Goal: Task Accomplishment & Management: Complete application form

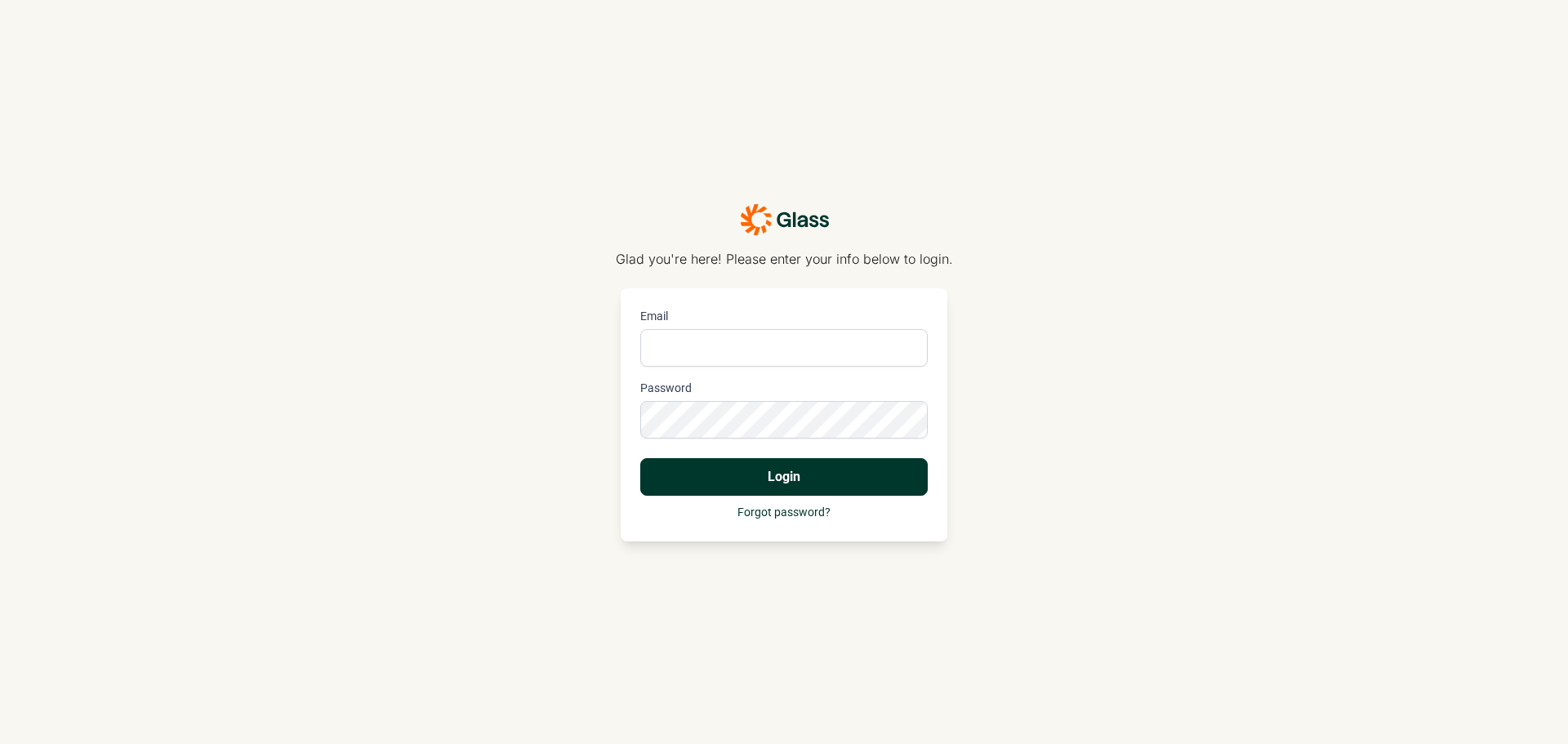
click at [786, 325] on div "Email" at bounding box center [784, 338] width 287 height 59
click at [786, 335] on input "Email" at bounding box center [784, 347] width 287 height 37
click at [889, 357] on input "[PERSON_NAME][EMAIL_ADDRESS]" at bounding box center [784, 347] width 287 height 37
type input "[PERSON_NAME][EMAIL_ADDRESS][DOMAIN_NAME]"
click at [640, 458] on button "Login" at bounding box center [784, 476] width 287 height 37
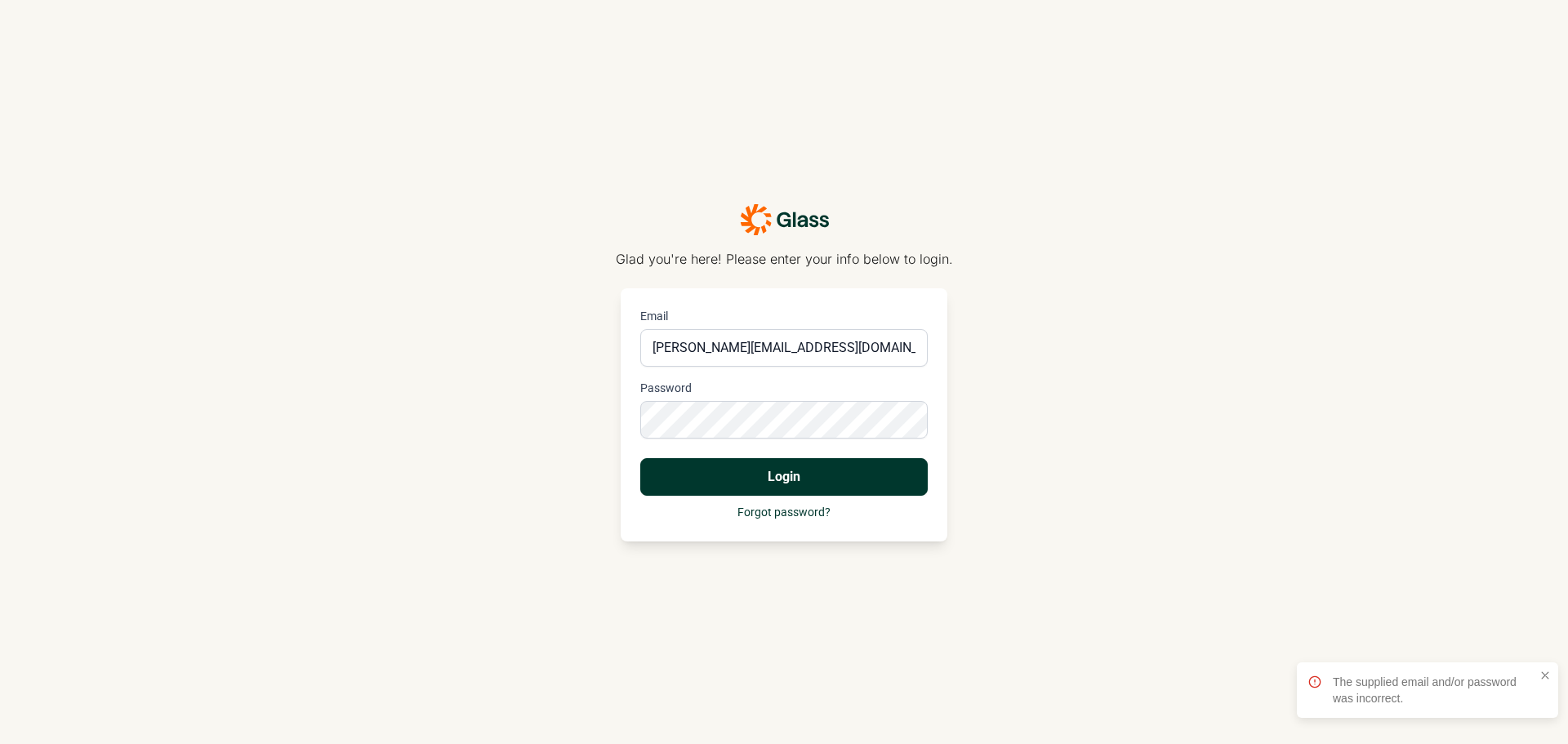
click at [640, 458] on button "Login" at bounding box center [784, 476] width 287 height 37
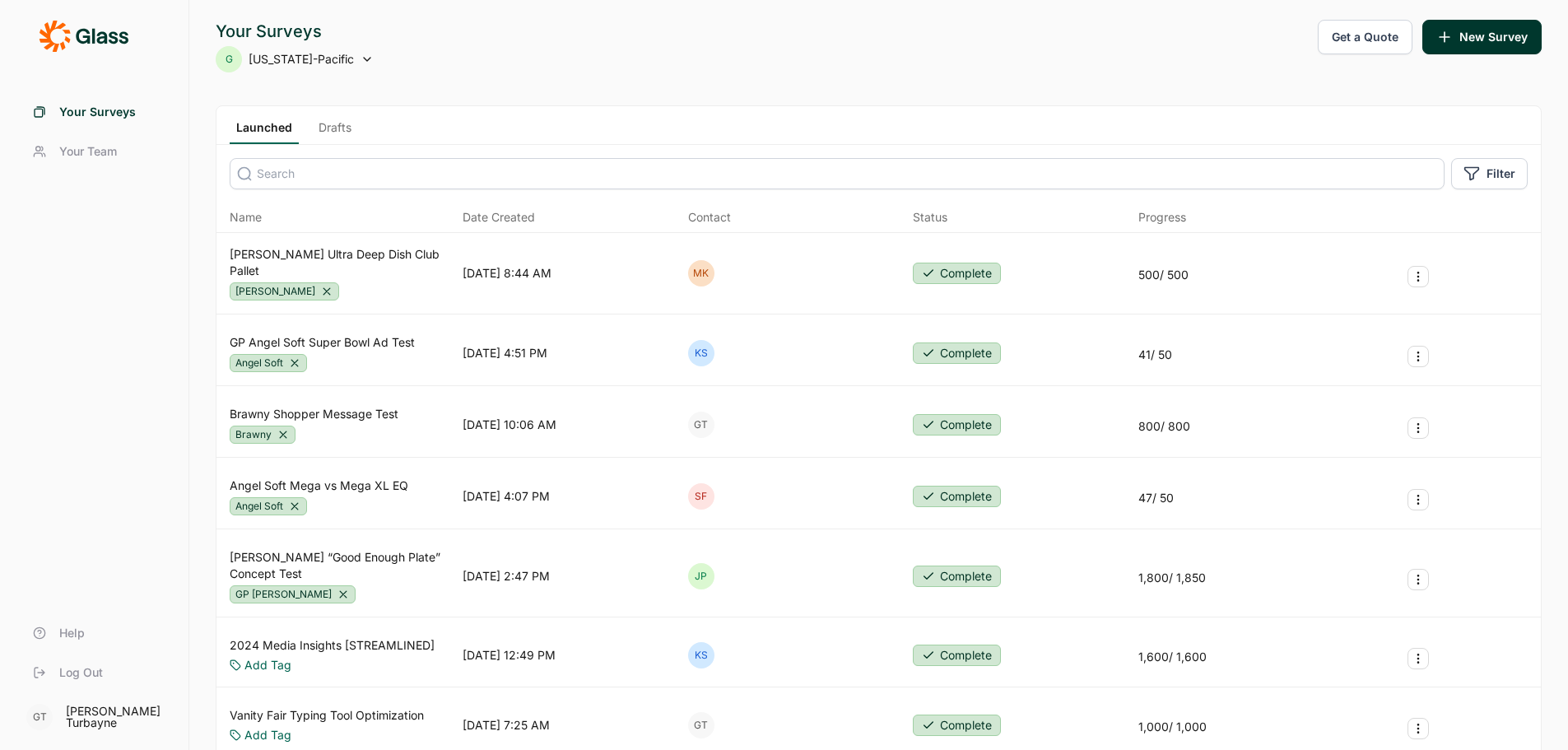
click at [348, 334] on link "GP Angel Soft Super Bowl Ad Test" at bounding box center [321, 341] width 185 height 16
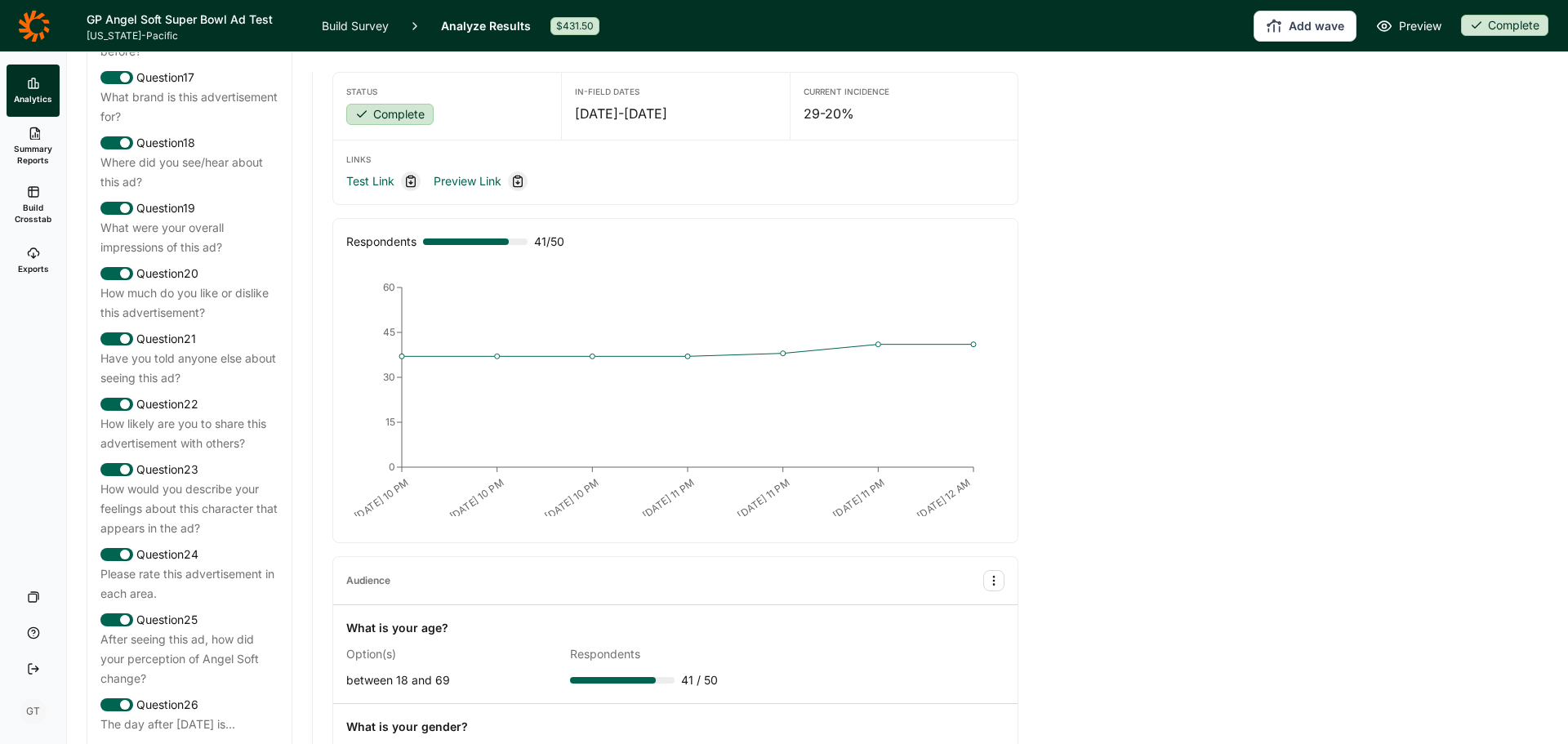
scroll to position [1959, 0]
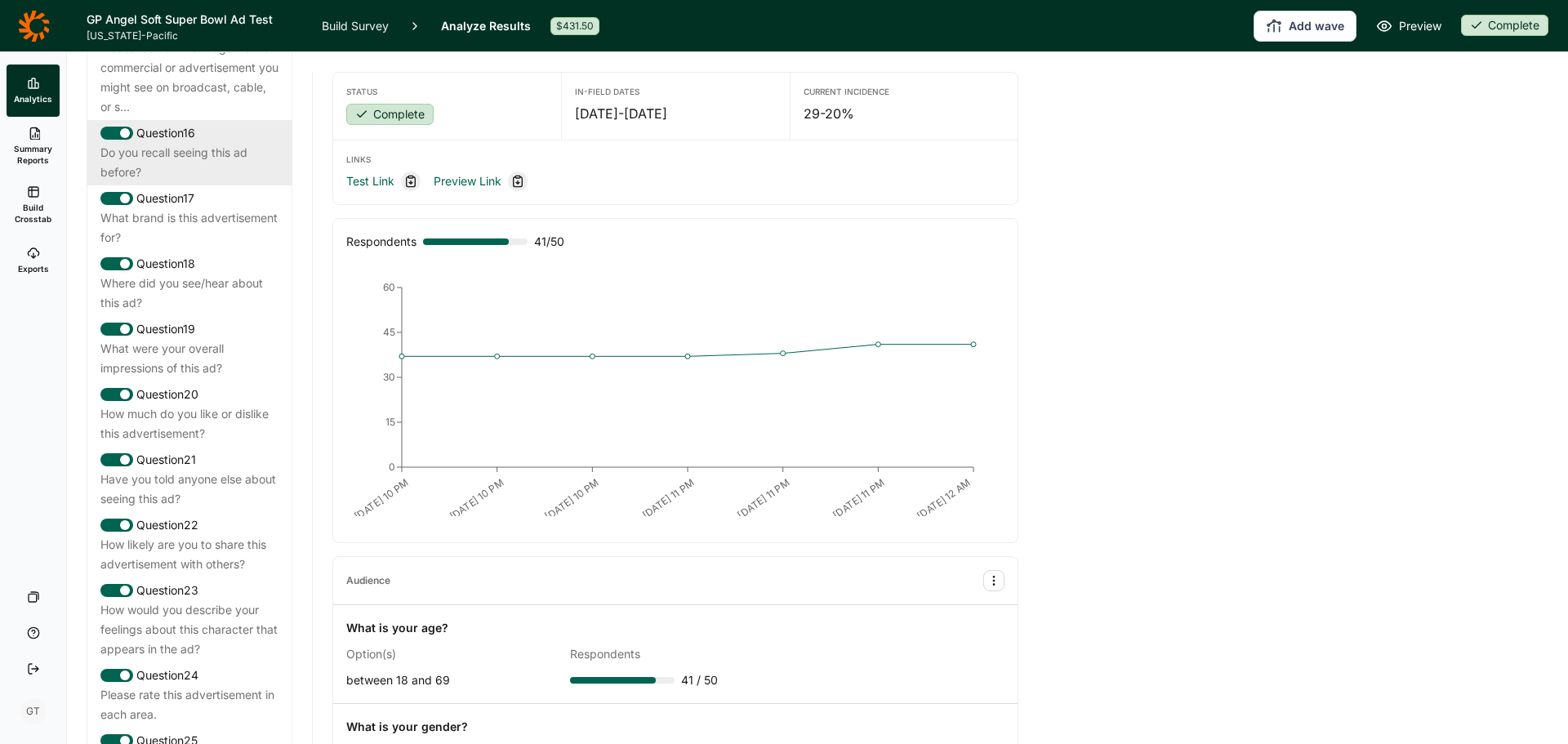
click at [198, 182] on div "Do you recall seeing this ad before?" at bounding box center [189, 162] width 178 height 39
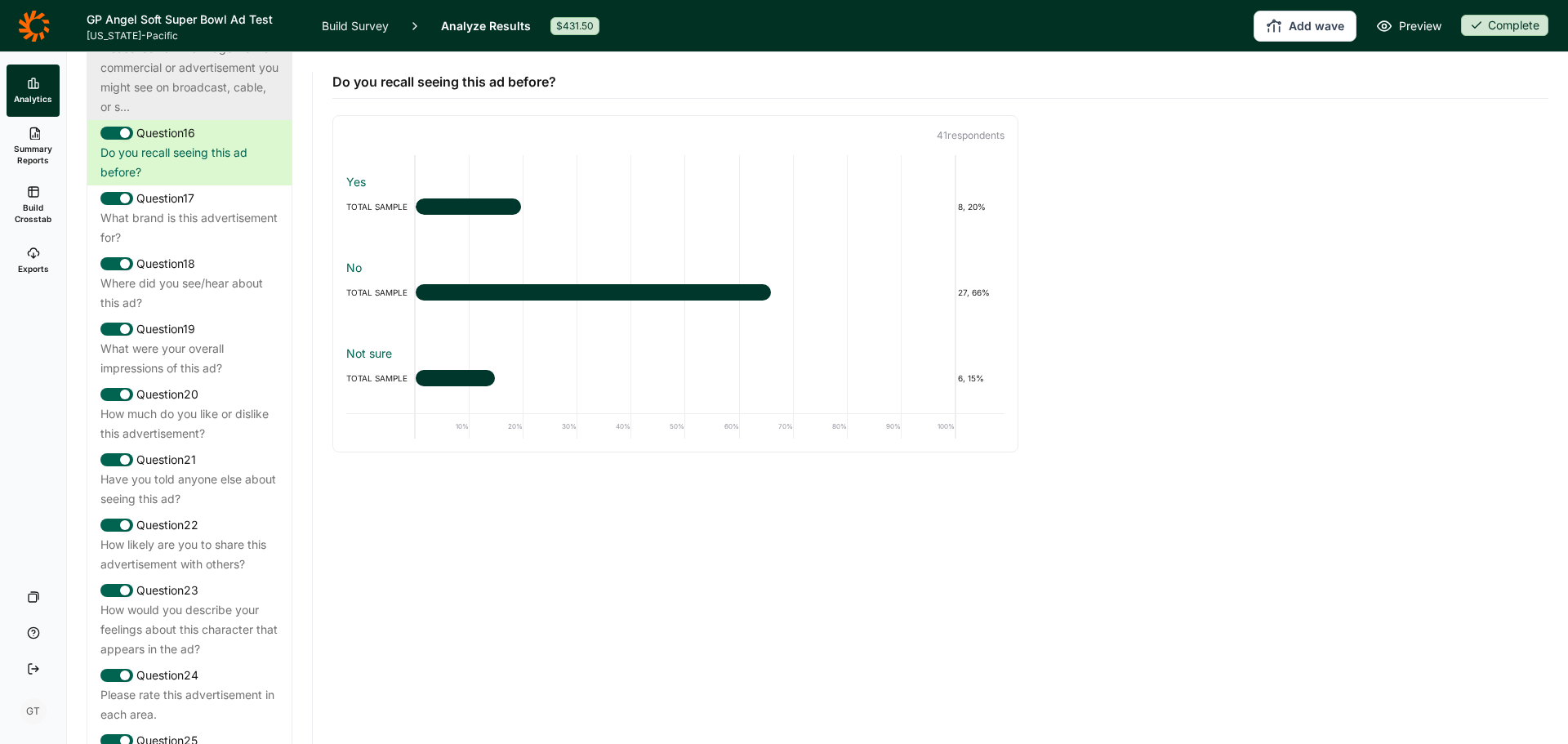
click at [185, 117] on div "Please look at this image from a commercial or advertisement you might see on b…" at bounding box center [189, 77] width 178 height 78
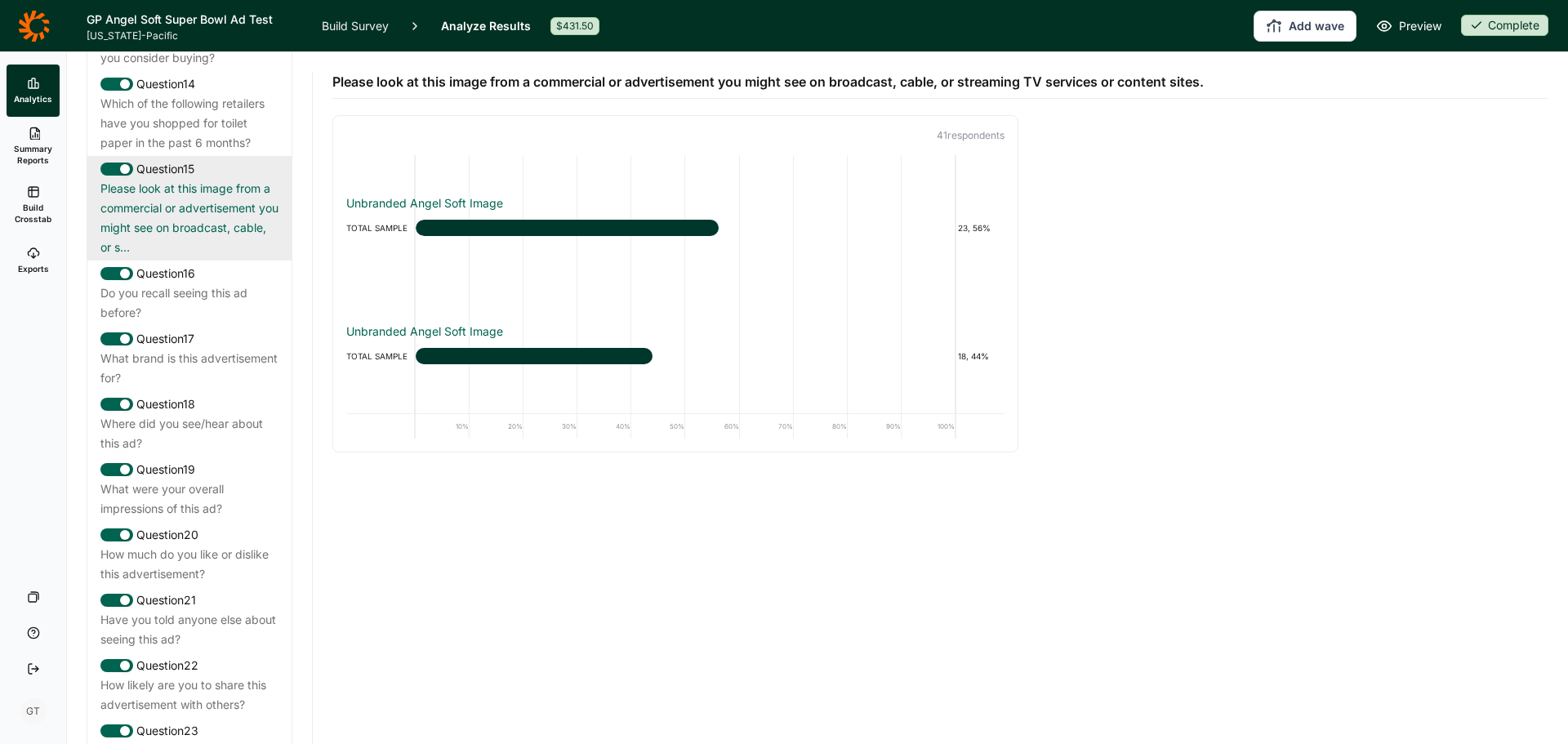
scroll to position [1796, 0]
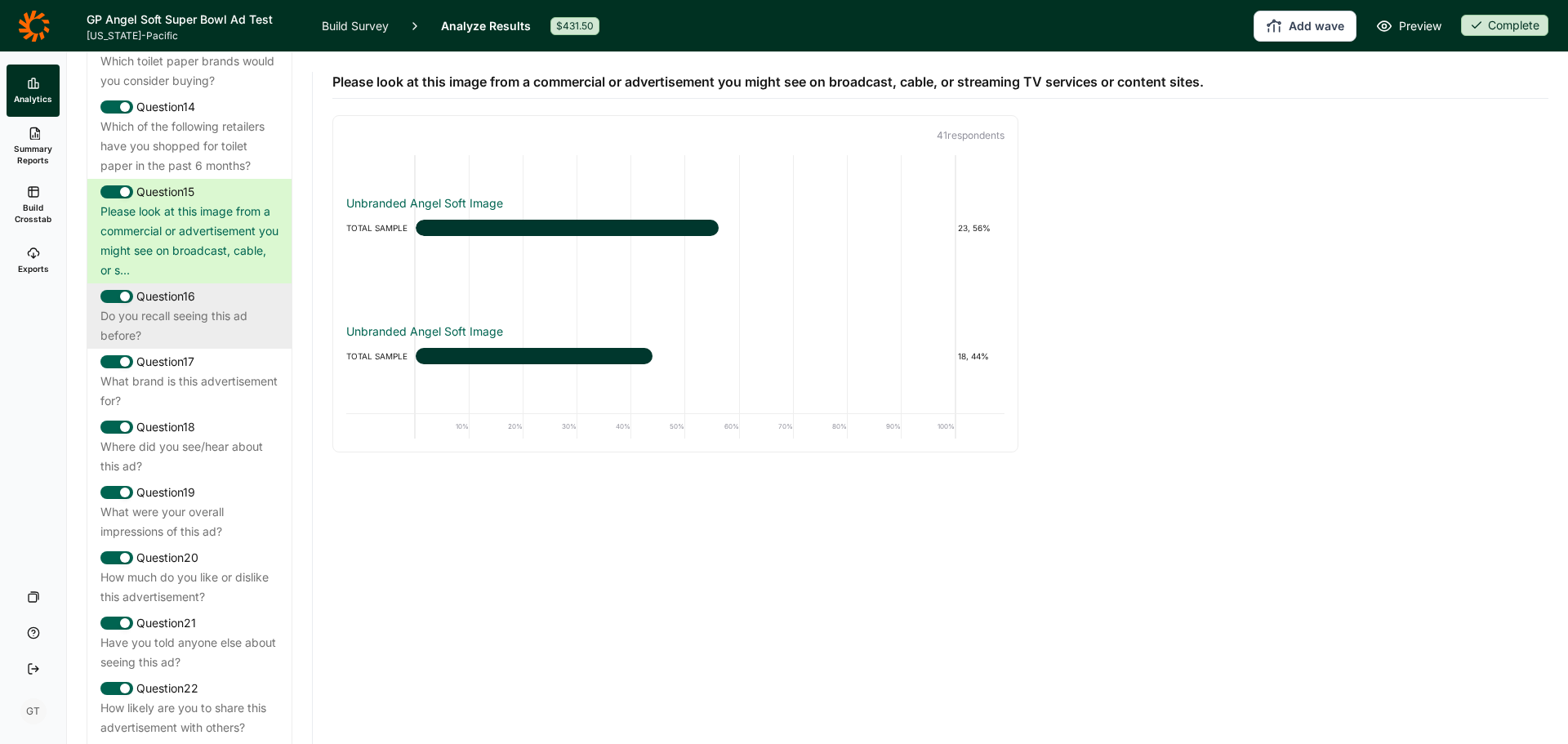
click at [216, 345] on div "Do you recall seeing this ad before?" at bounding box center [189, 325] width 178 height 39
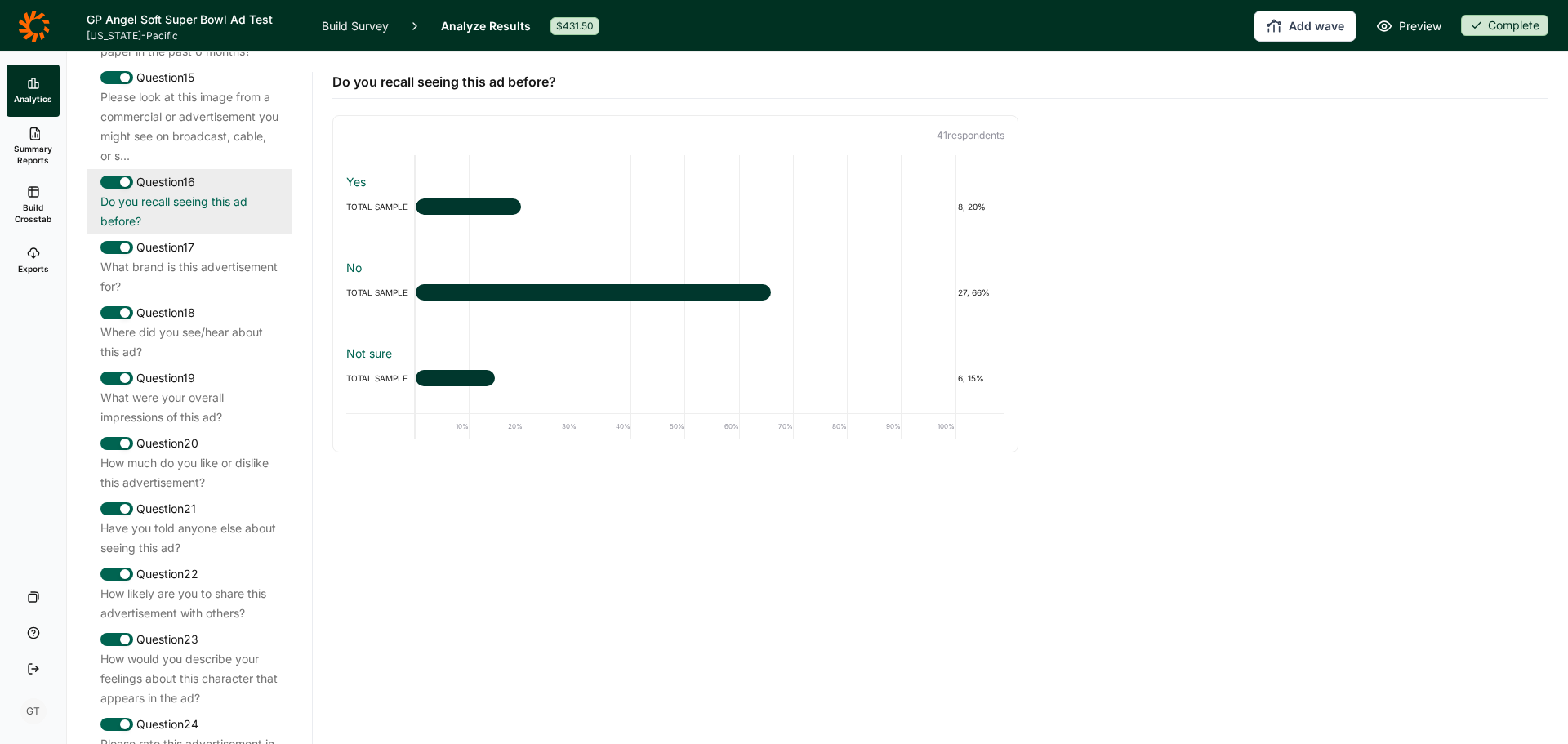
scroll to position [1959, 0]
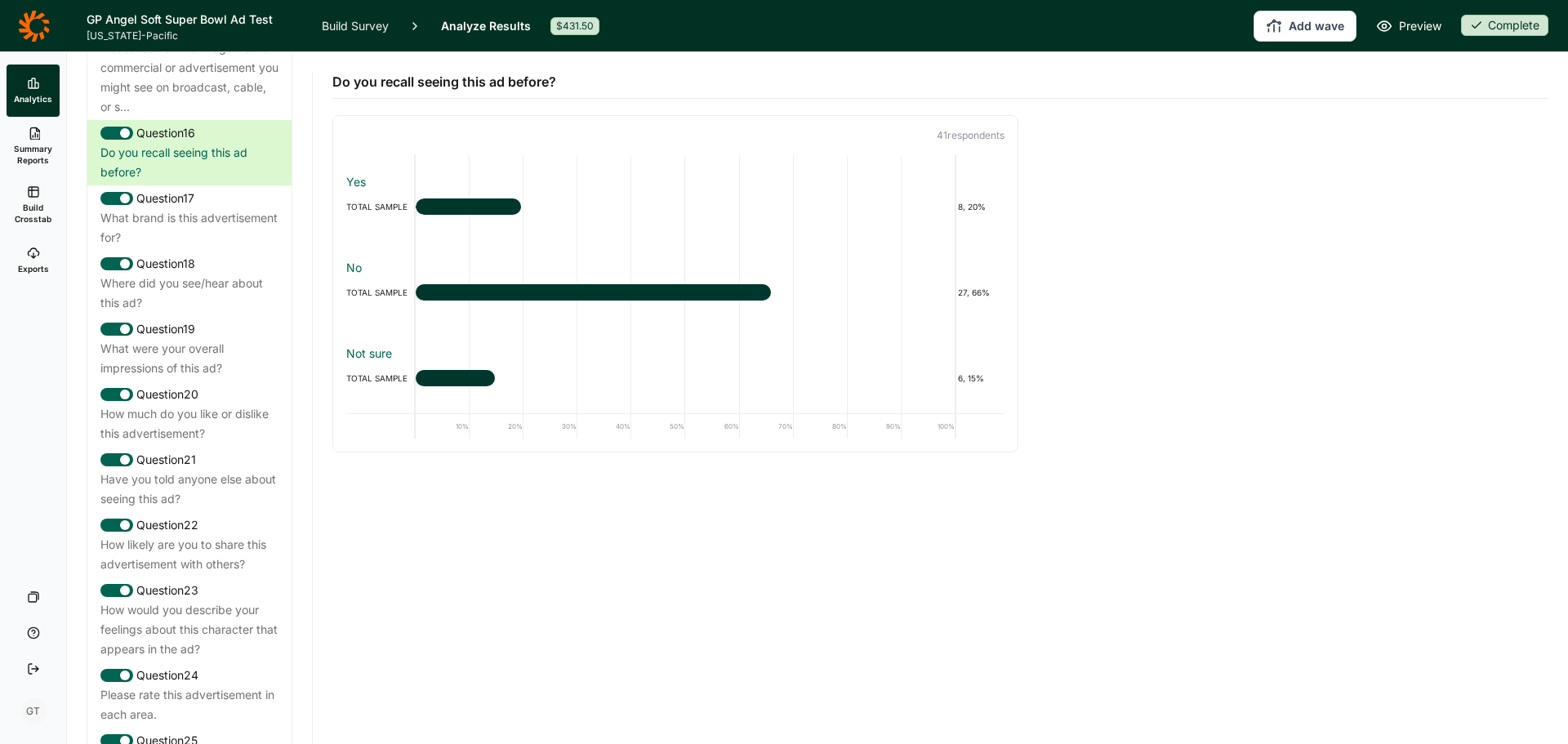
click at [47, 82] on link "Analytics" at bounding box center [33, 90] width 53 height 52
click at [49, 28] on icon at bounding box center [33, 26] width 31 height 32
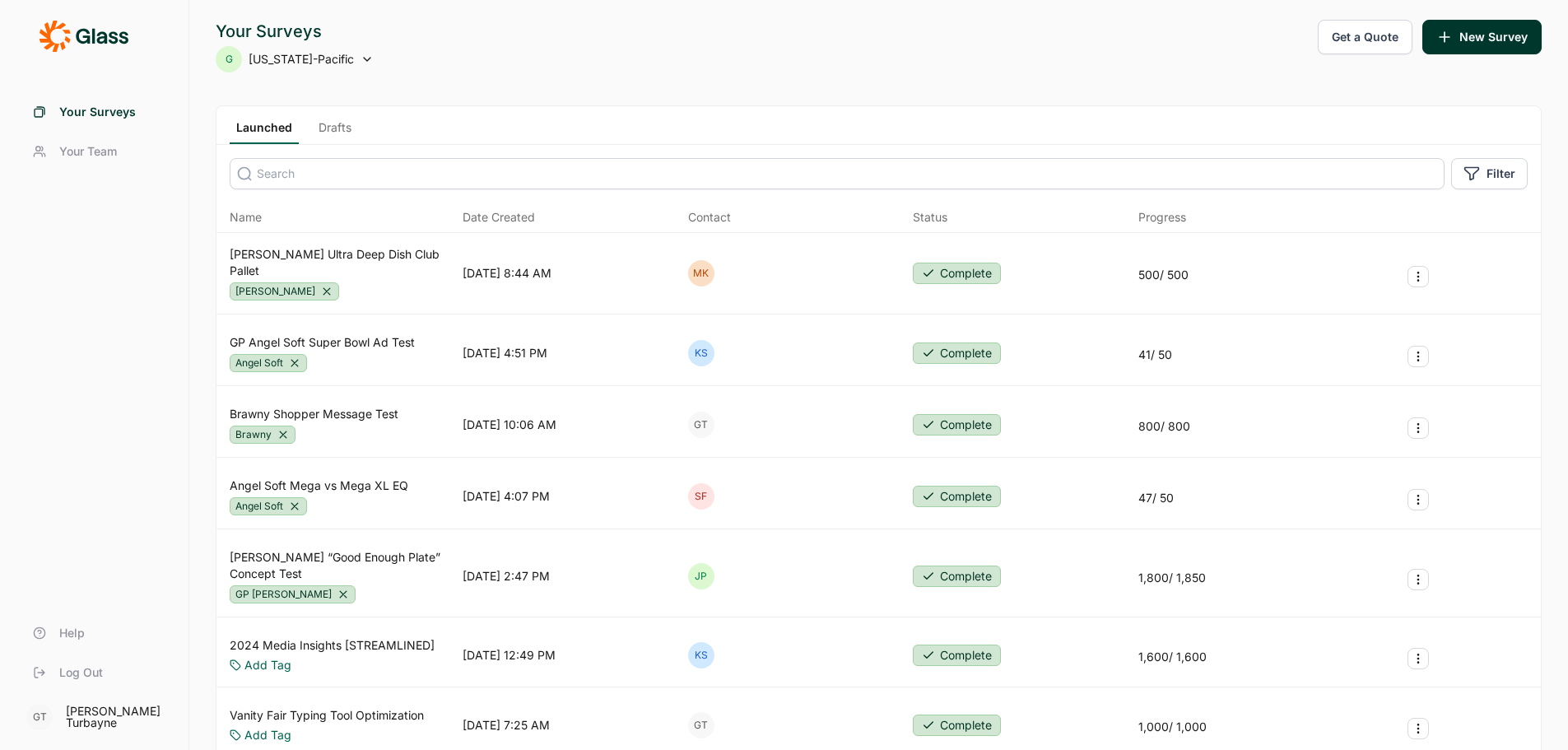
drag, startPoint x: 383, startPoint y: 125, endPoint x: 368, endPoint y: 125, distance: 15.0
click at [382, 125] on div "Launched Drafts" at bounding box center [878, 126] width 1324 height 38
click at [336, 124] on link "Drafts" at bounding box center [335, 131] width 46 height 25
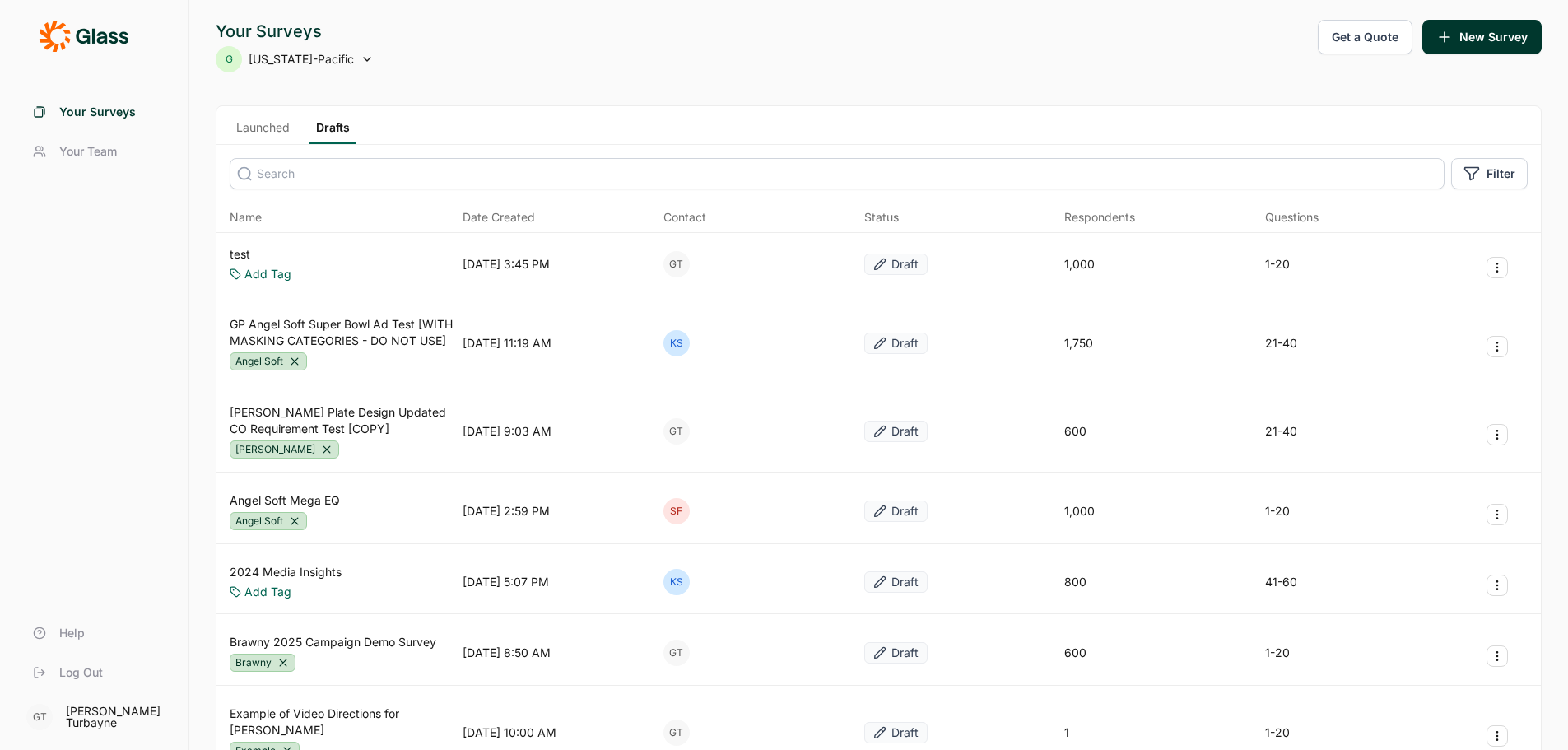
click at [248, 248] on link "test" at bounding box center [260, 254] width 61 height 16
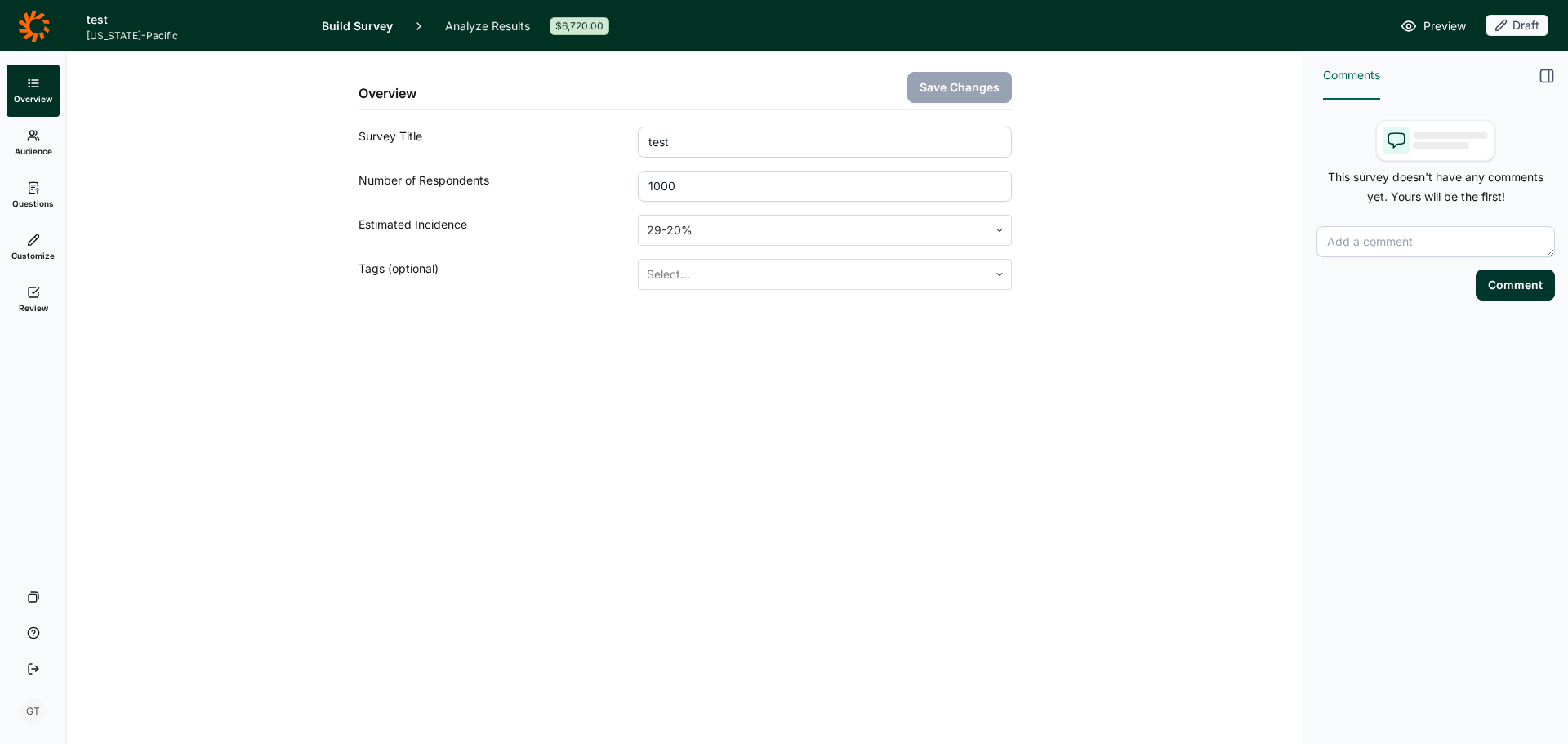
click at [39, 145] on link "Audience" at bounding box center [33, 143] width 53 height 52
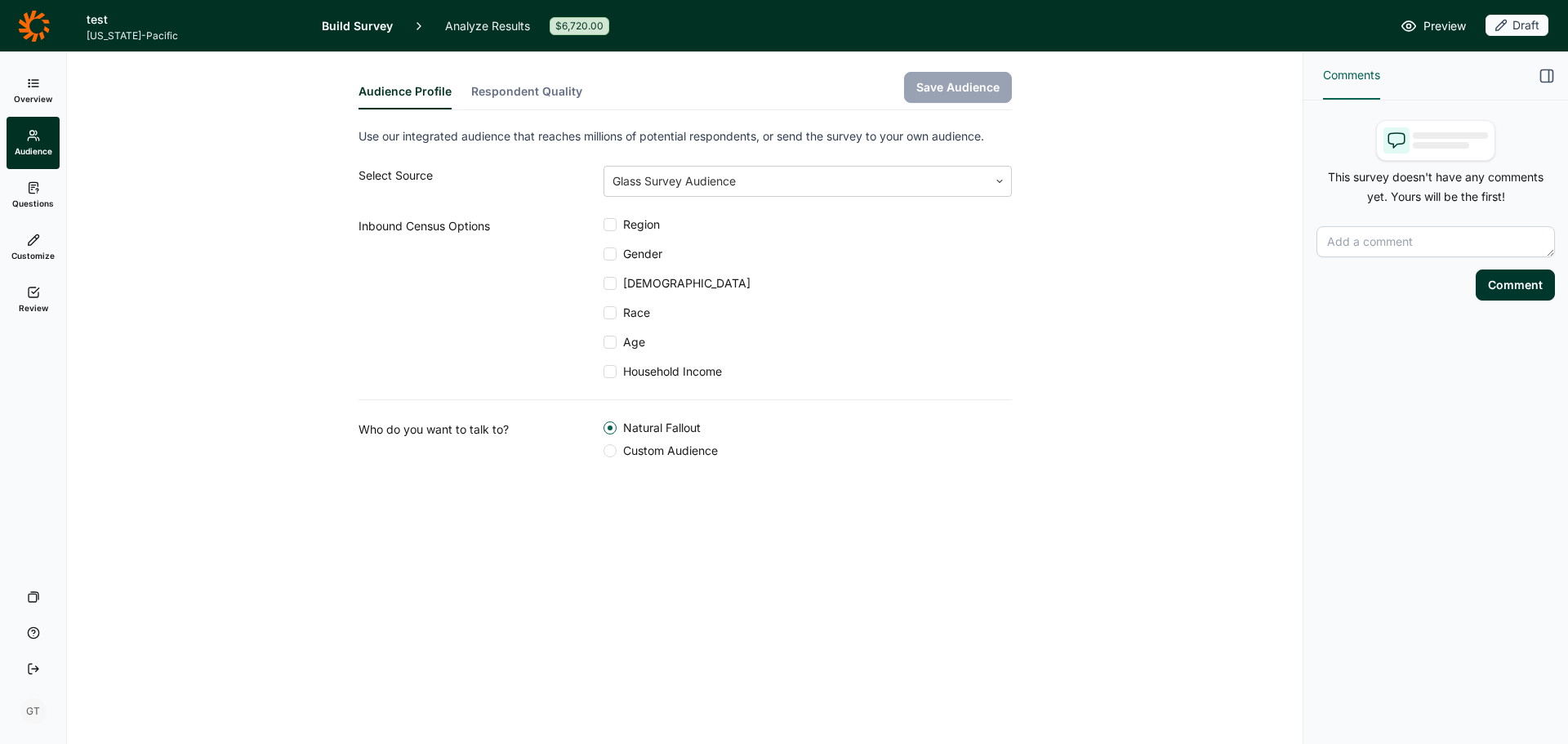
click at [30, 206] on span "Questions" at bounding box center [33, 204] width 42 height 11
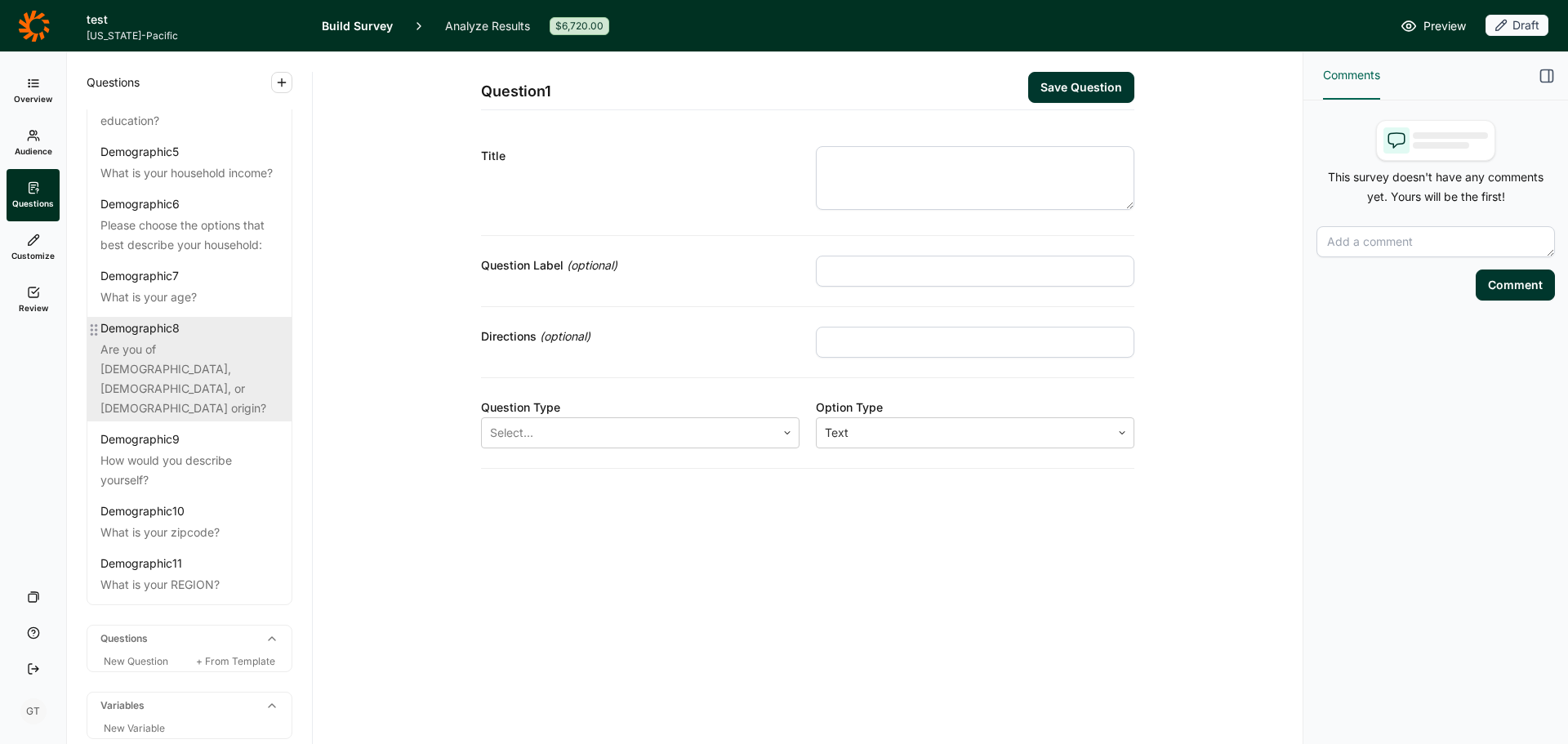
scroll to position [343, 0]
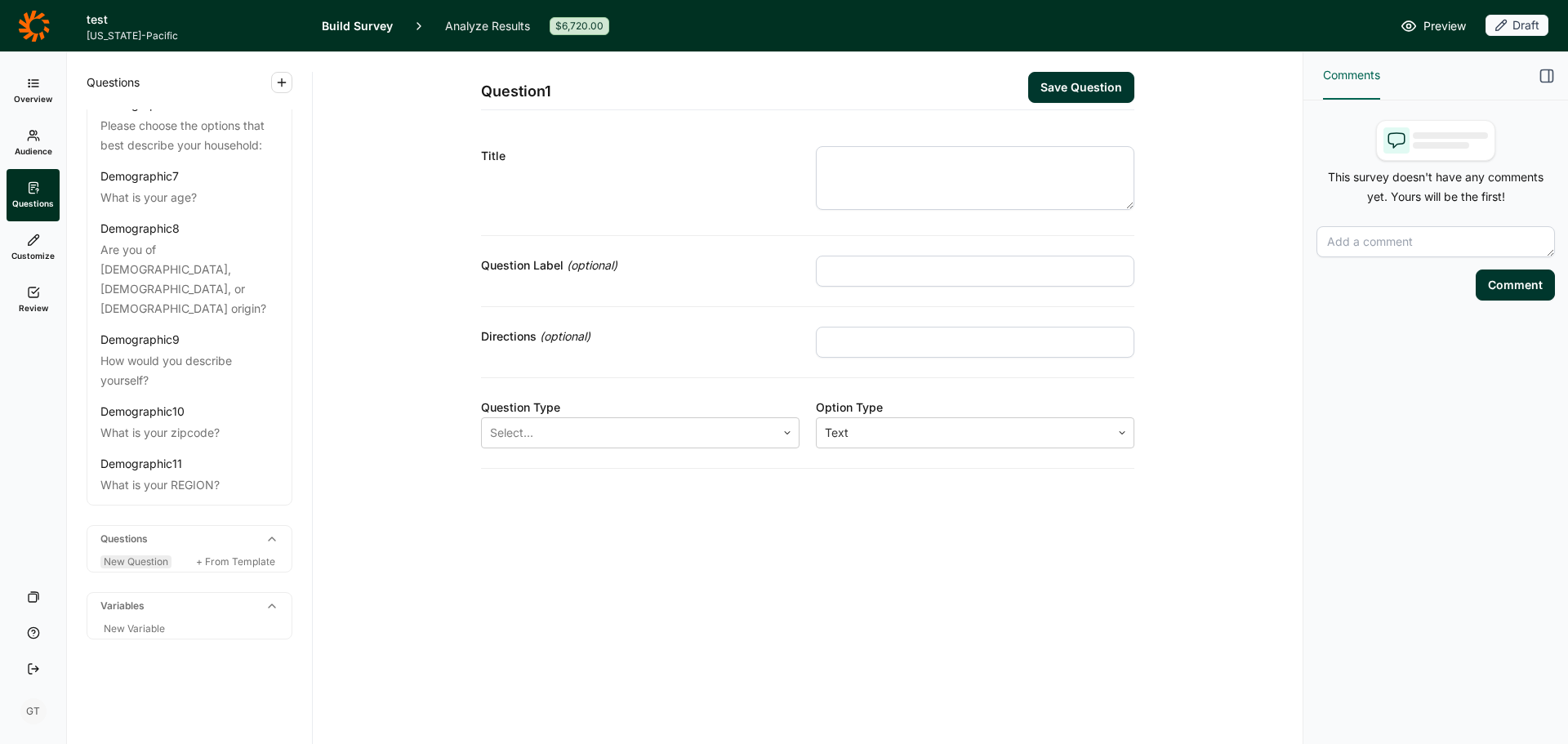
click at [127, 561] on span "New Question" at bounding box center [136, 561] width 65 height 12
click at [130, 561] on span "New Question" at bounding box center [136, 561] width 65 height 12
click at [973, 153] on textarea at bounding box center [974, 178] width 319 height 64
click at [732, 449] on div "Question Type Select... Option Type Text" at bounding box center [807, 422] width 653 height 90
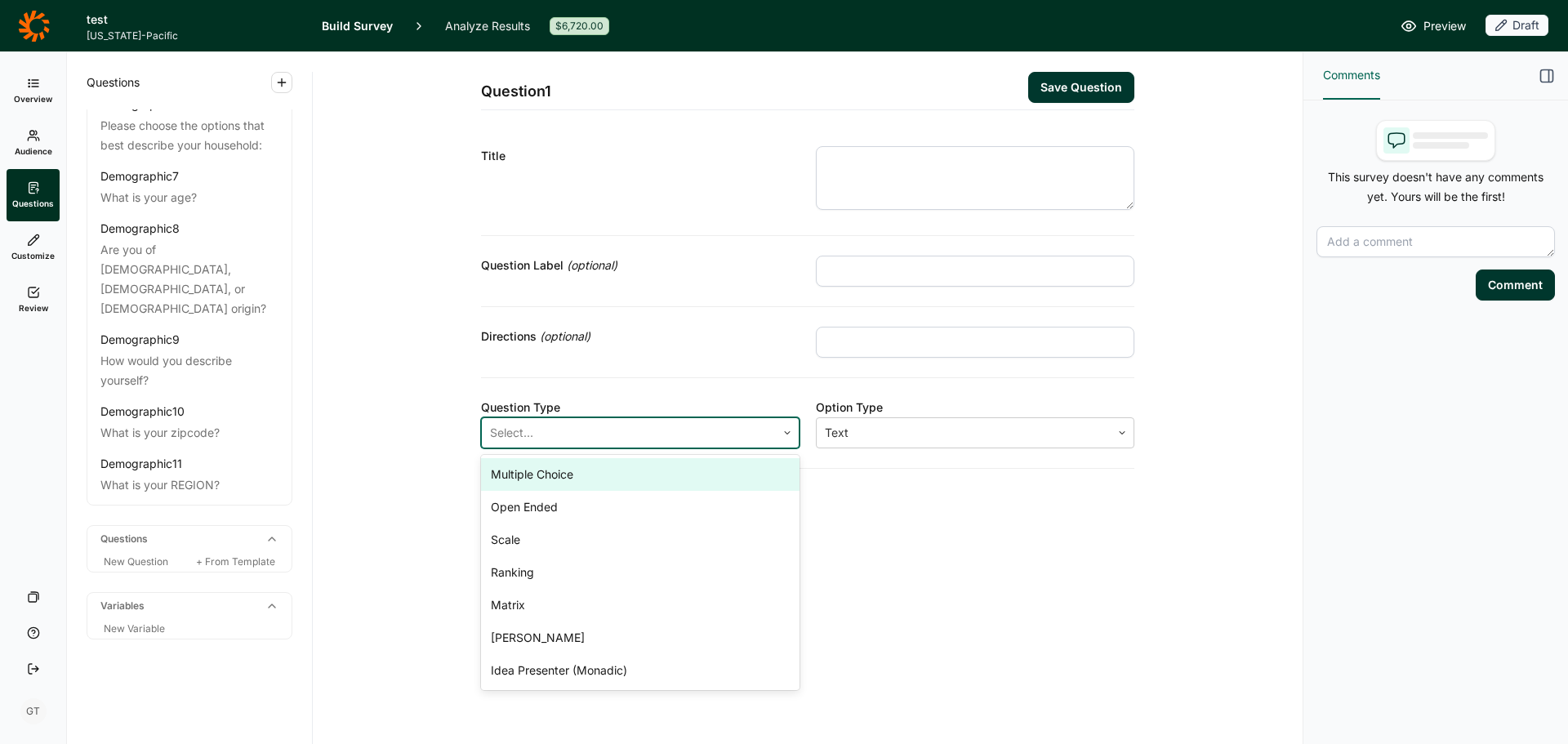
click at [722, 438] on div at bounding box center [629, 433] width 278 height 23
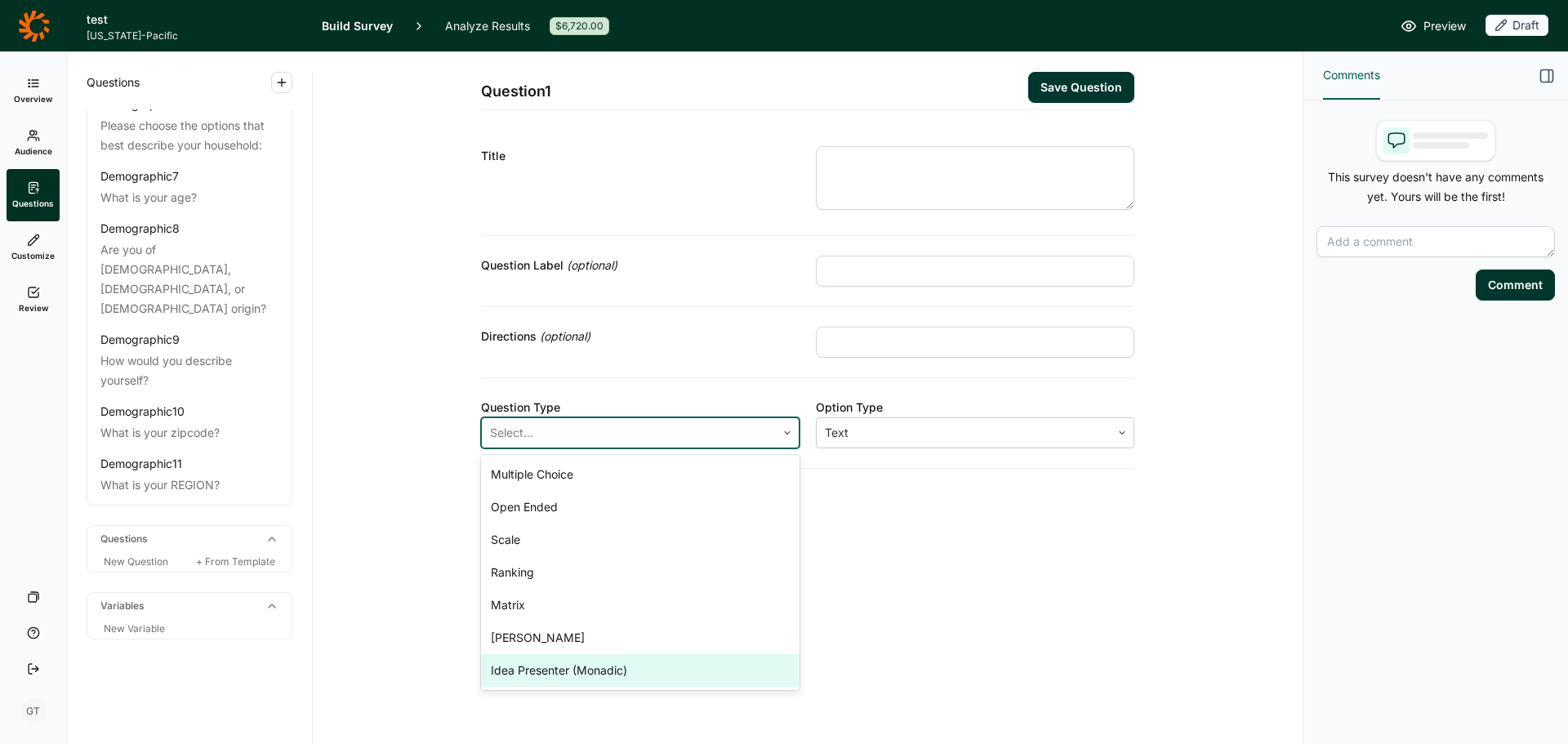
click at [662, 668] on div "Idea Presenter (Monadic)" at bounding box center [639, 670] width 319 height 32
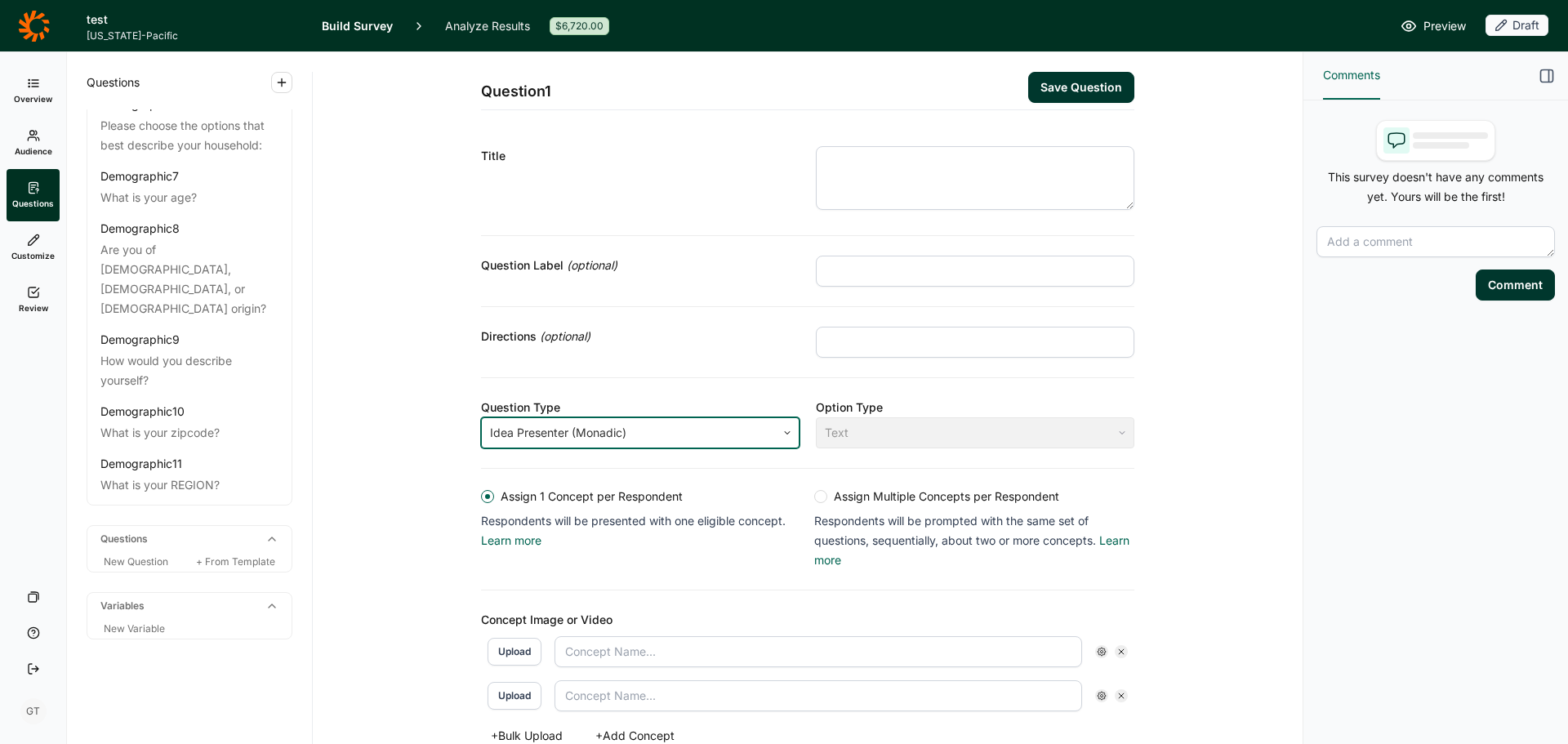
click at [868, 441] on div "Text" at bounding box center [974, 432] width 319 height 31
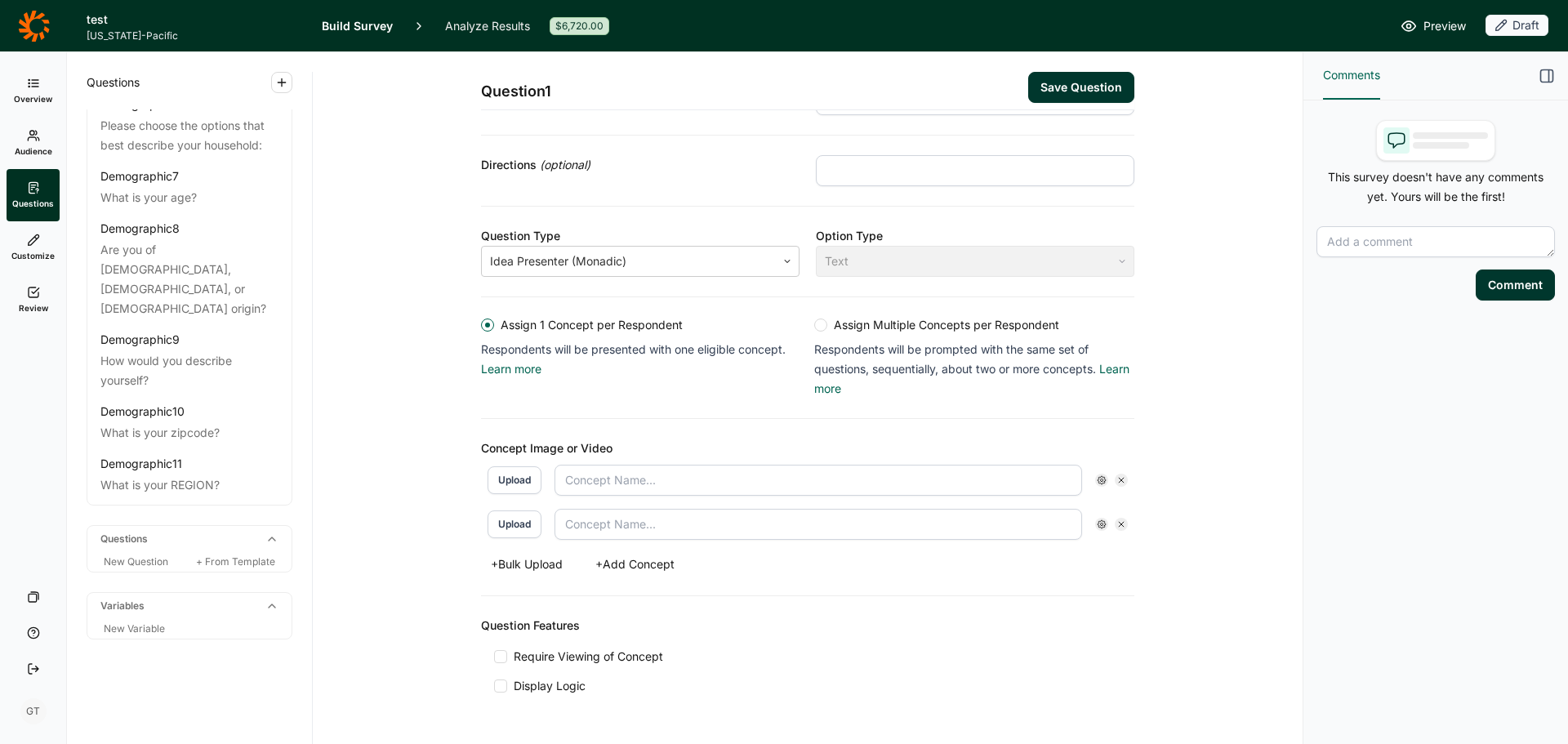
scroll to position [220, 0]
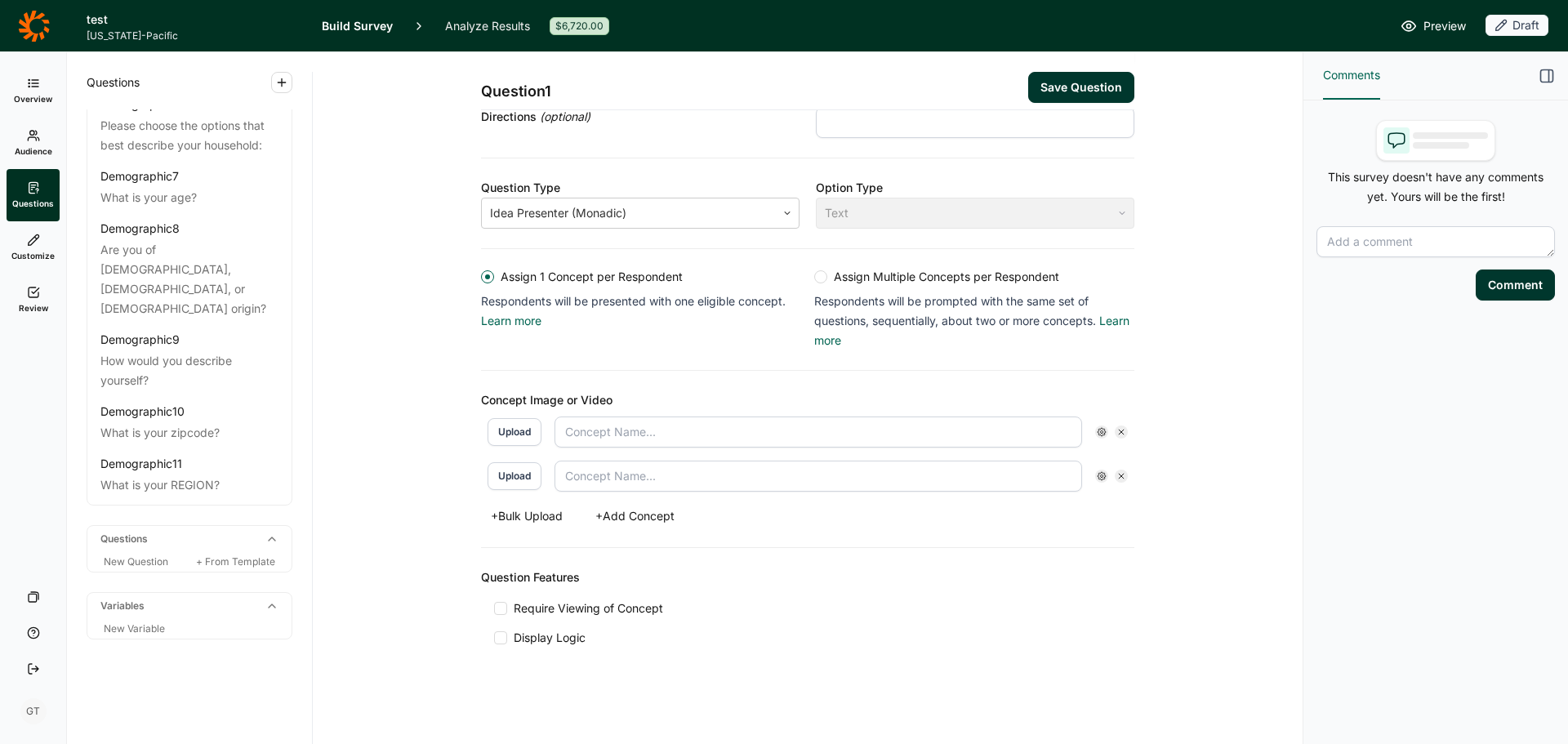
click at [613, 425] on input "text" at bounding box center [818, 432] width 527 height 31
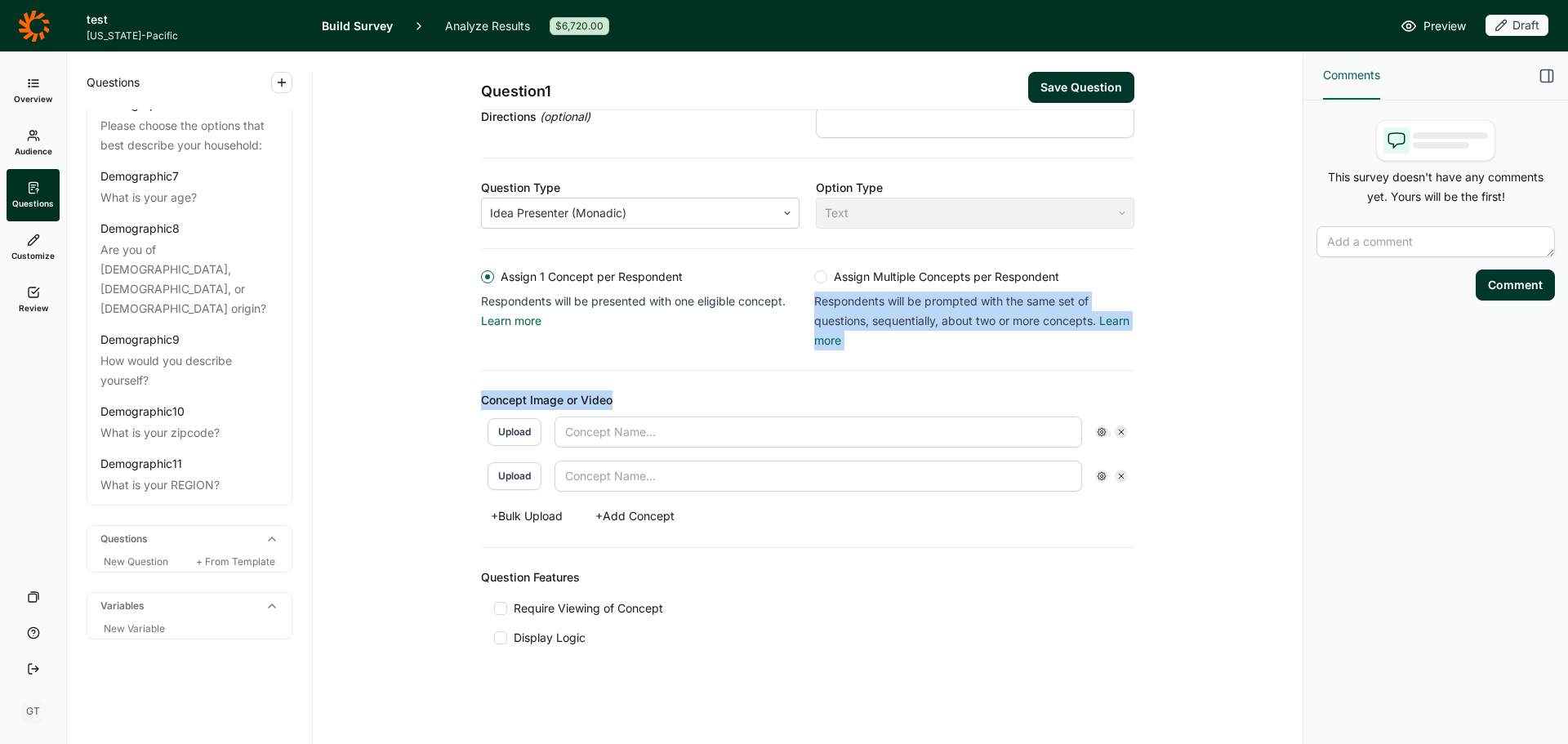
click at [620, 369] on div "Question 1 Save Question Title Question Label (optional) Directions (optional) …" at bounding box center [807, 248] width 653 height 832
click at [842, 387] on div "Concept Image or Video Upload Upload + Bulk Upload + Add Concept" at bounding box center [807, 460] width 653 height 177
click at [517, 432] on button "Upload" at bounding box center [514, 431] width 54 height 28
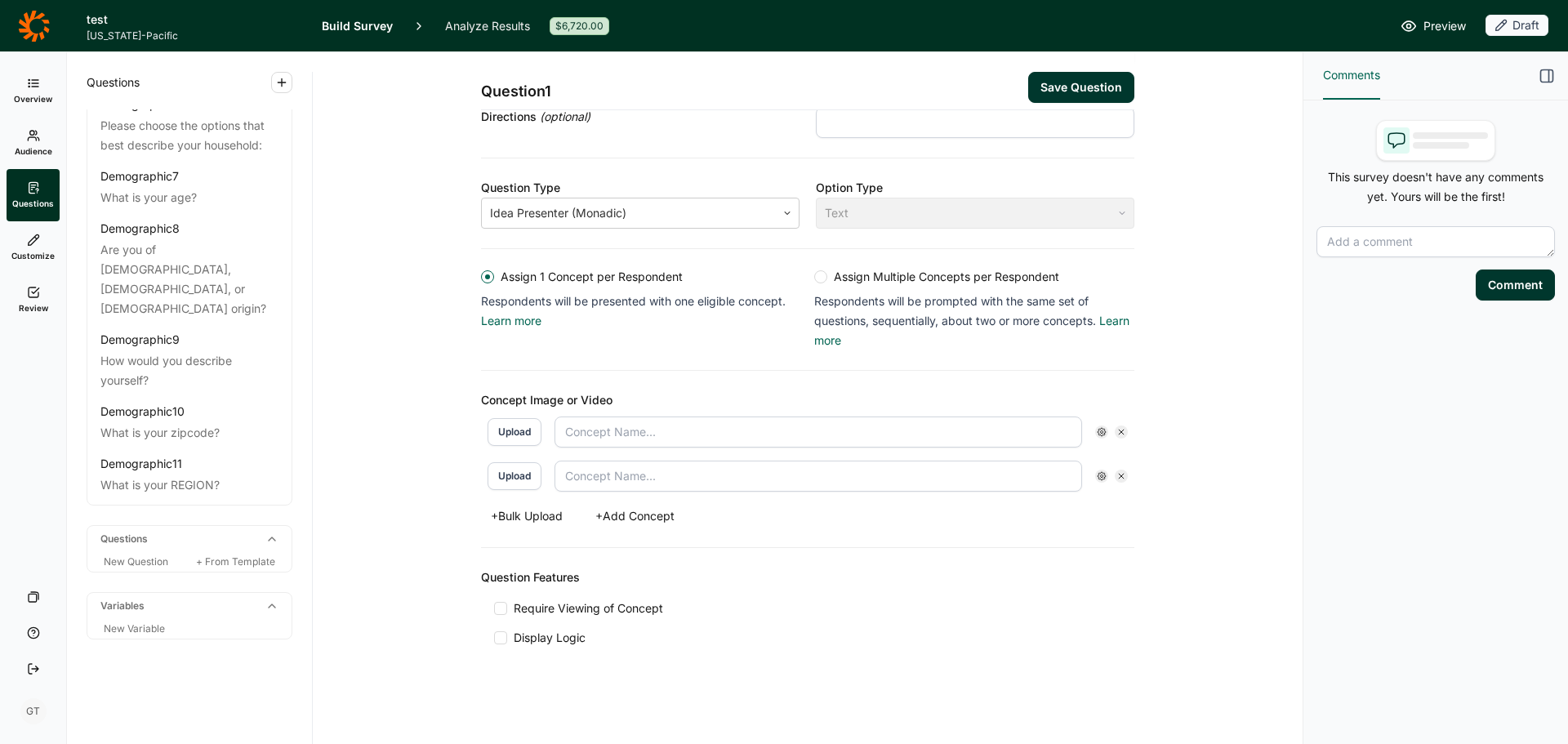
click at [577, 544] on div "Concept Image or Video Upload Upload + Bulk Upload + Add Concept" at bounding box center [807, 460] width 653 height 177
click at [1098, 435] on use at bounding box center [1101, 432] width 9 height 9
click at [1188, 389] on div "Question 1 Save Question Title Question Label (optional) Directions (optional) …" at bounding box center [807, 288] width 951 height 911
drag, startPoint x: 512, startPoint y: 398, endPoint x: 722, endPoint y: 405, distance: 210.1
click at [722, 405] on div "Concept Image or Video" at bounding box center [807, 400] width 653 height 20
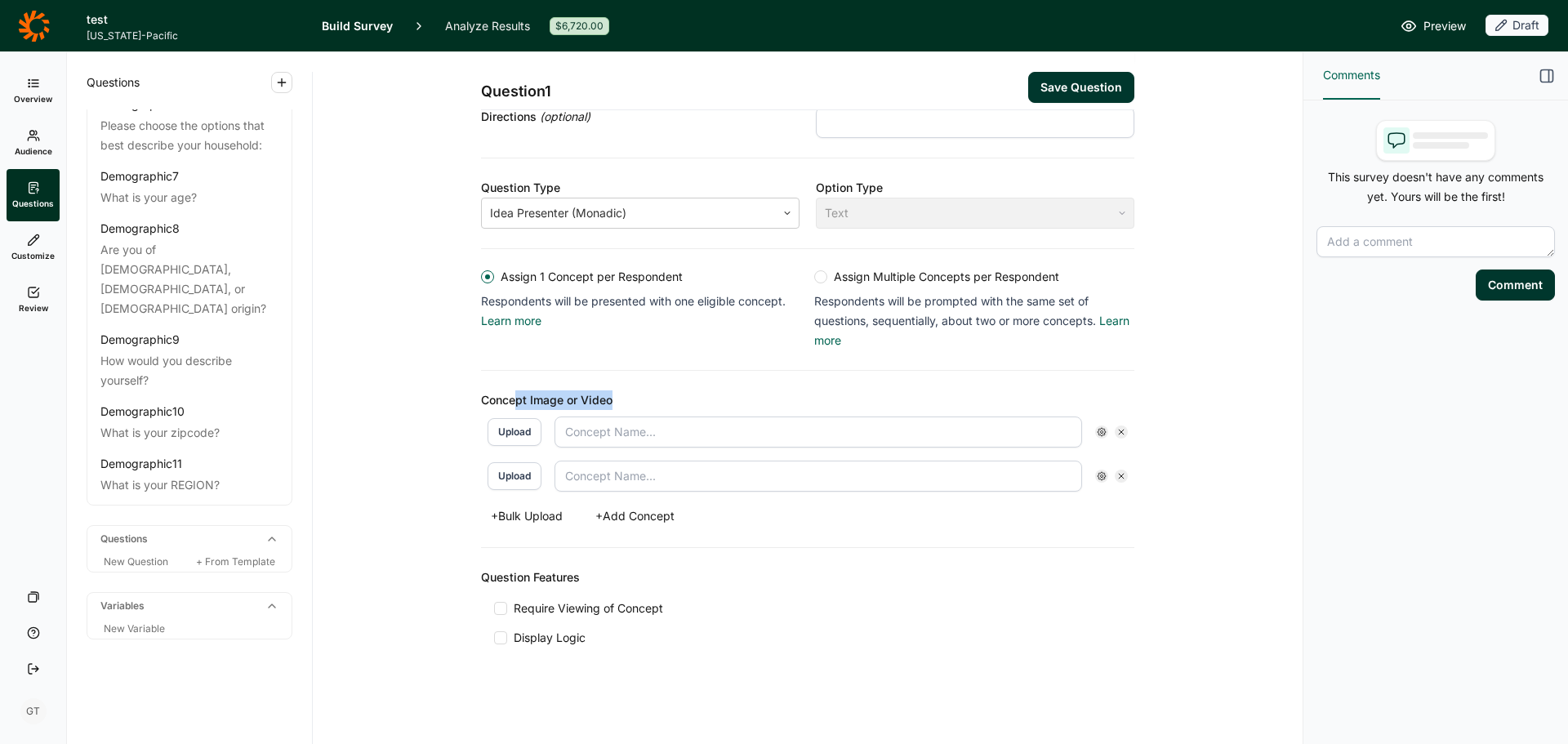
click at [722, 405] on div "Concept Image or Video" at bounding box center [807, 400] width 653 height 20
click at [44, 40] on icon at bounding box center [33, 26] width 31 height 32
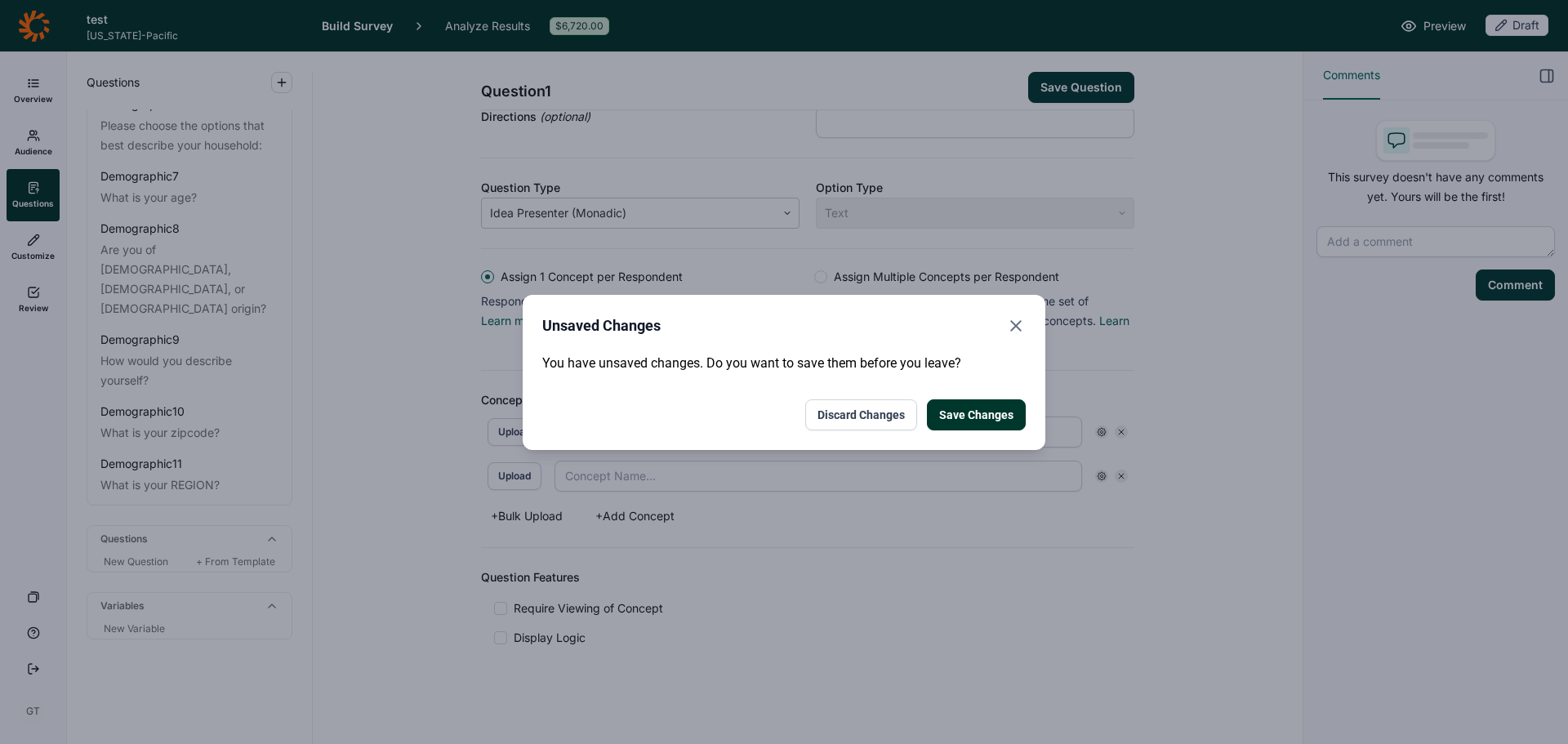
click at [872, 411] on button "Discard Changes" at bounding box center [861, 415] width 112 height 31
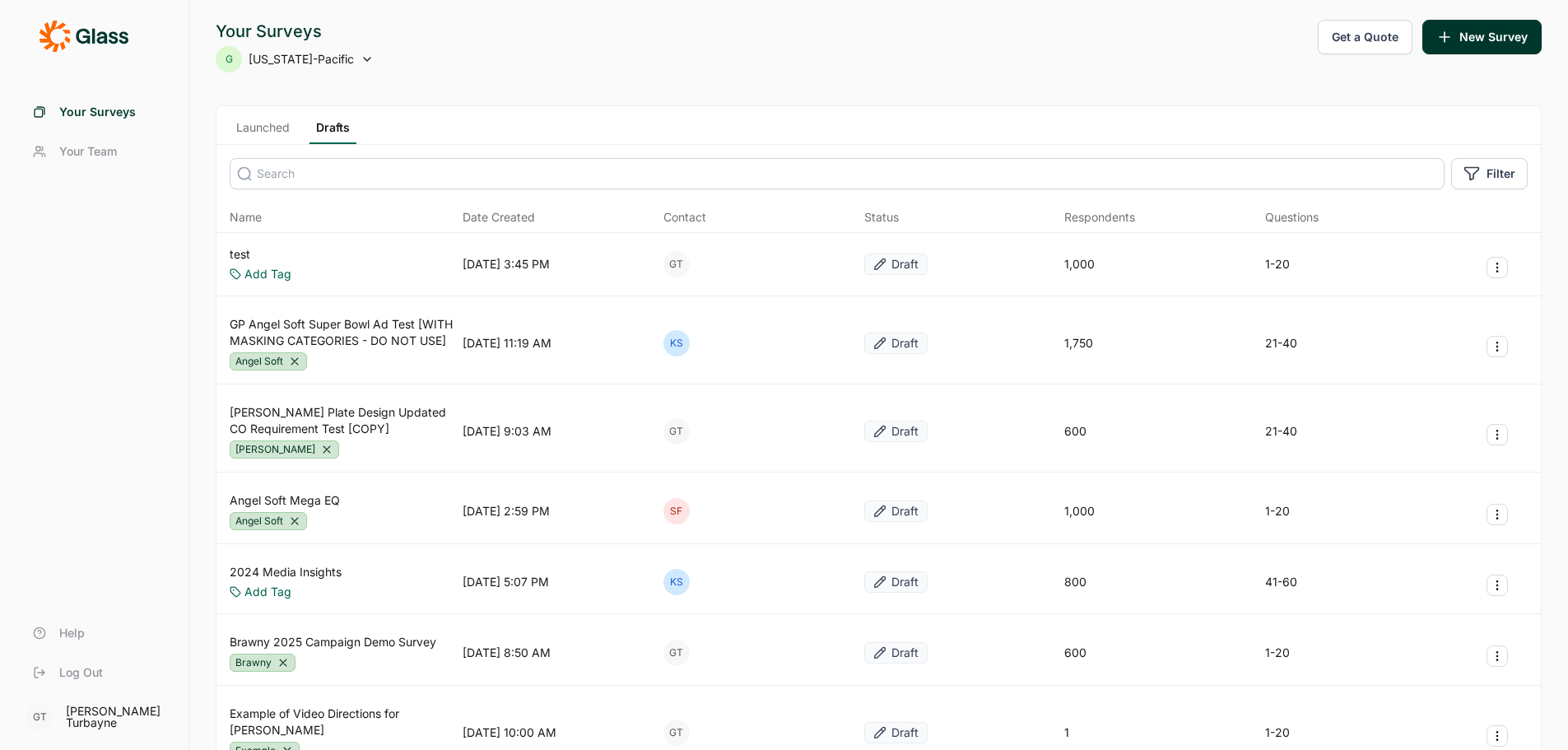
click at [86, 28] on icon at bounding box center [83, 36] width 90 height 33
click at [93, 101] on link "Your Surveys" at bounding box center [94, 111] width 149 height 39
click at [361, 57] on icon at bounding box center [367, 59] width 13 height 13
click at [536, 27] on div "Your Surveys G [US_STATE]-Pacific Get a Quote New Survey" at bounding box center [878, 46] width 1325 height 53
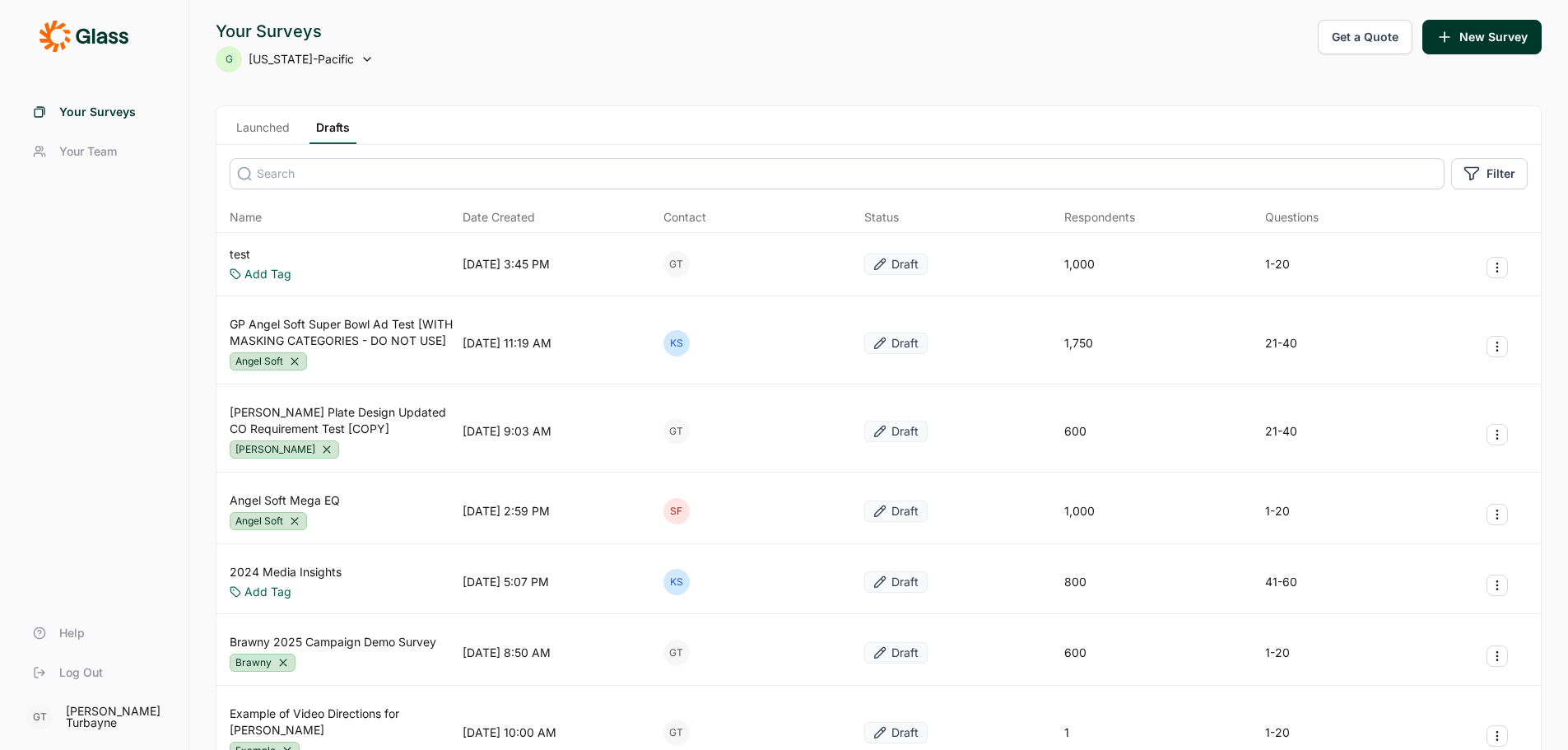
click at [1374, 27] on button "Get a Quote" at bounding box center [1365, 37] width 95 height 35
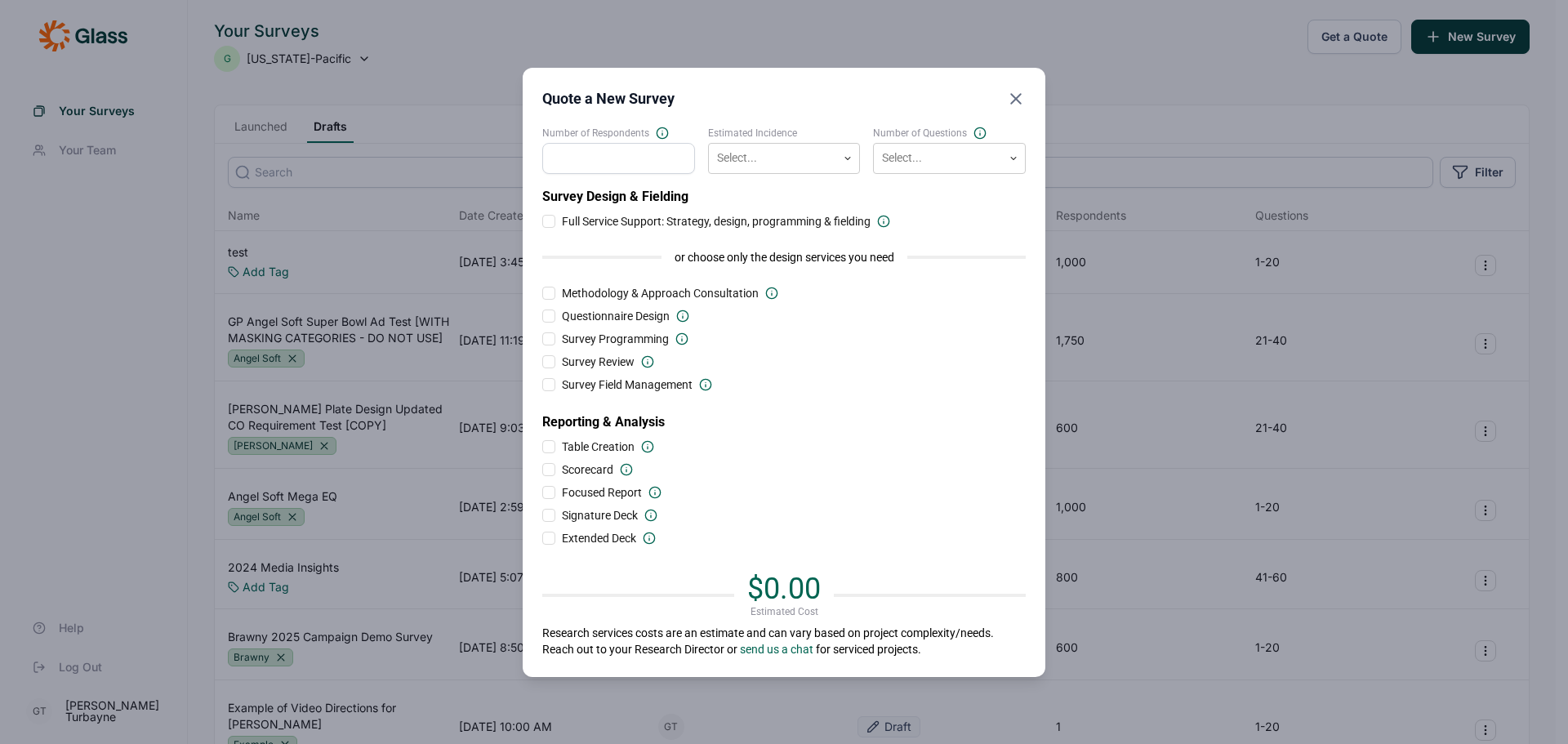
click at [586, 147] on input "Number of Respondents" at bounding box center [618, 158] width 152 height 31
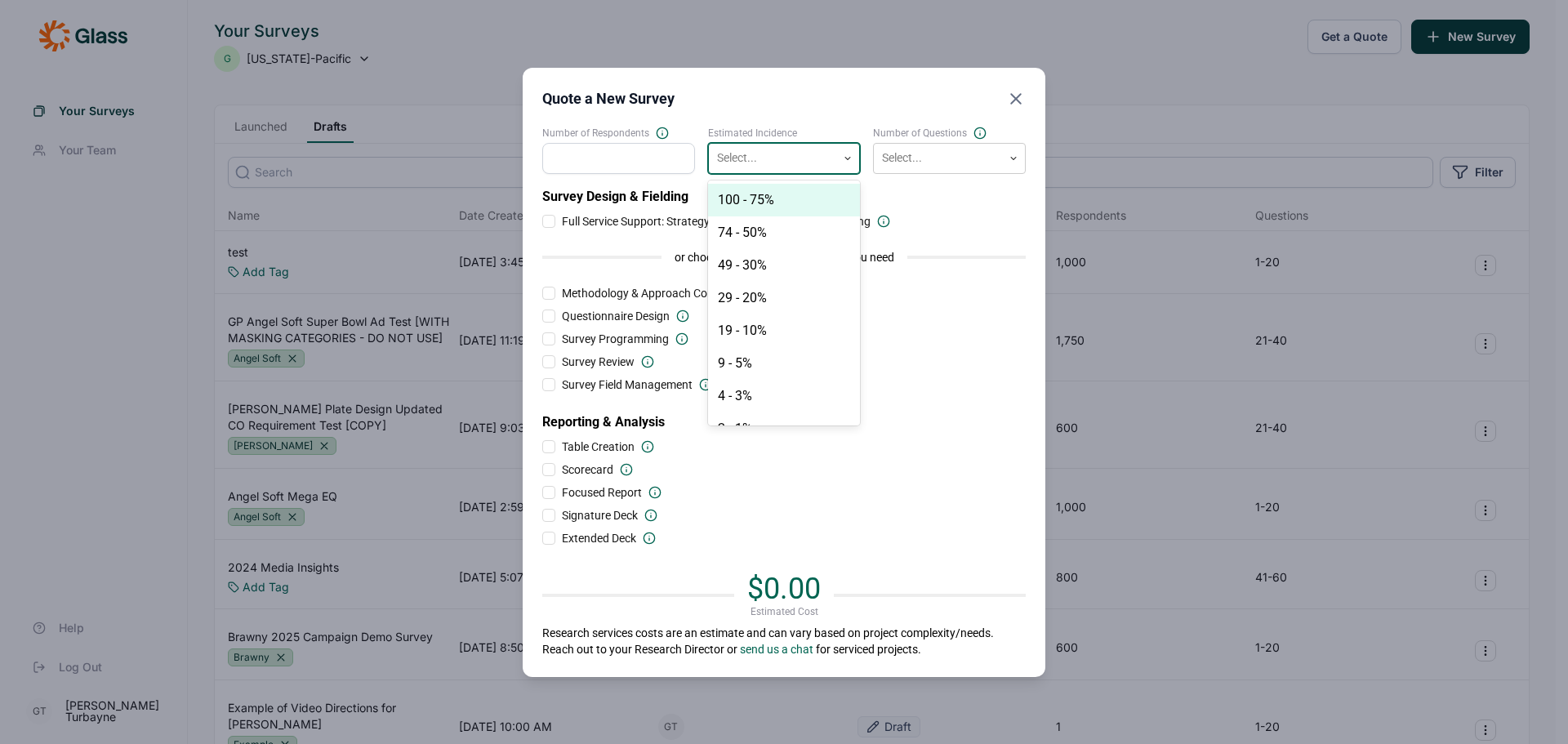
click at [813, 164] on div at bounding box center [773, 157] width 112 height 20
click at [801, 284] on div "29 - 20%" at bounding box center [784, 298] width 152 height 32
click at [836, 107] on div "Quote a New Survey" at bounding box center [784, 99] width 483 height 23
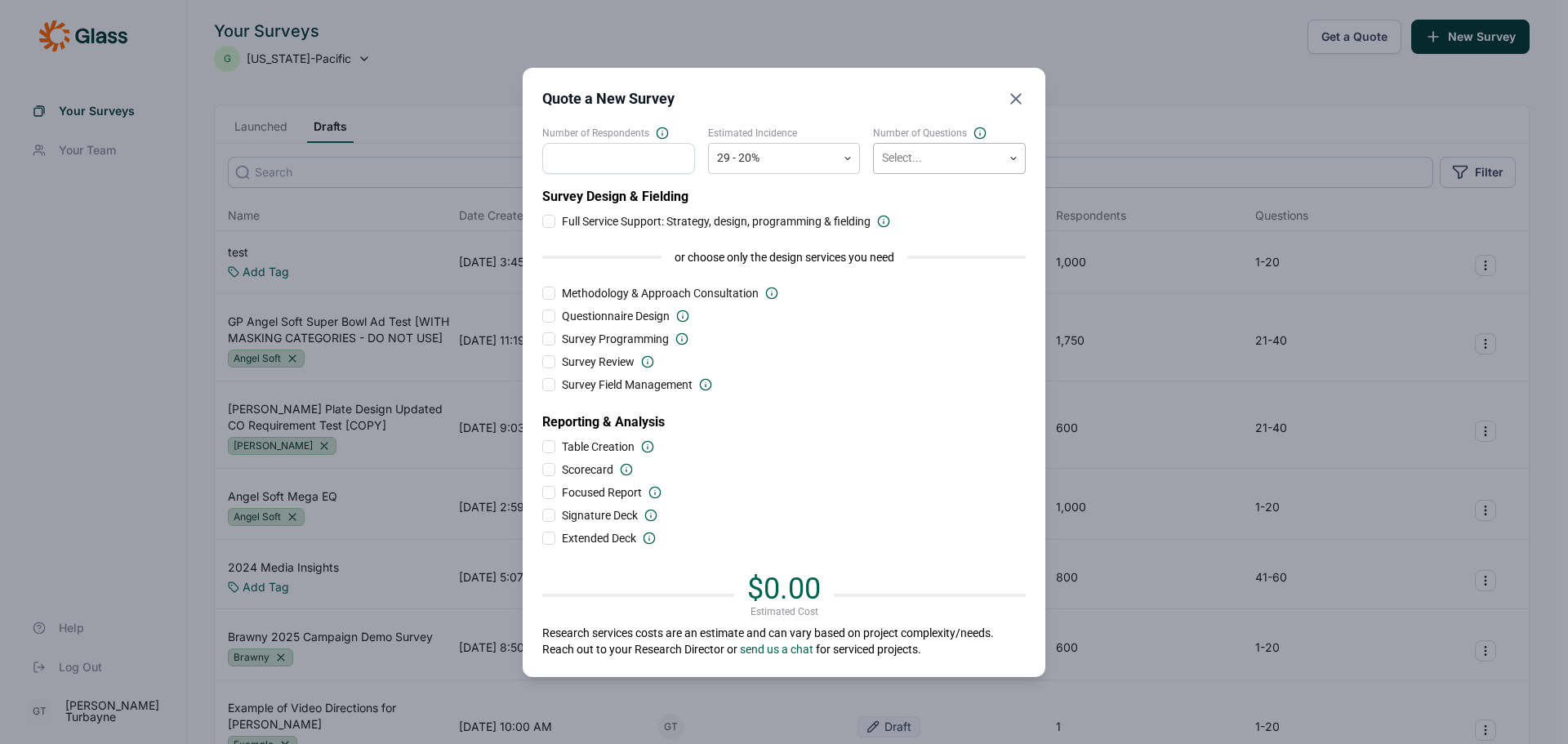
click at [955, 158] on div at bounding box center [938, 157] width 112 height 20
click at [949, 199] on div "1 - 20" at bounding box center [949, 200] width 152 height 32
click at [820, 118] on div "Quote a New Survey Number of Respondents Estimated Incidence 29 - 20% Number of…" at bounding box center [783, 372] width 522 height 609
click at [606, 160] on input "Number of Respondents" at bounding box center [618, 158] width 152 height 31
click at [670, 133] on label "Number of Respondents" at bounding box center [618, 133] width 152 height 13
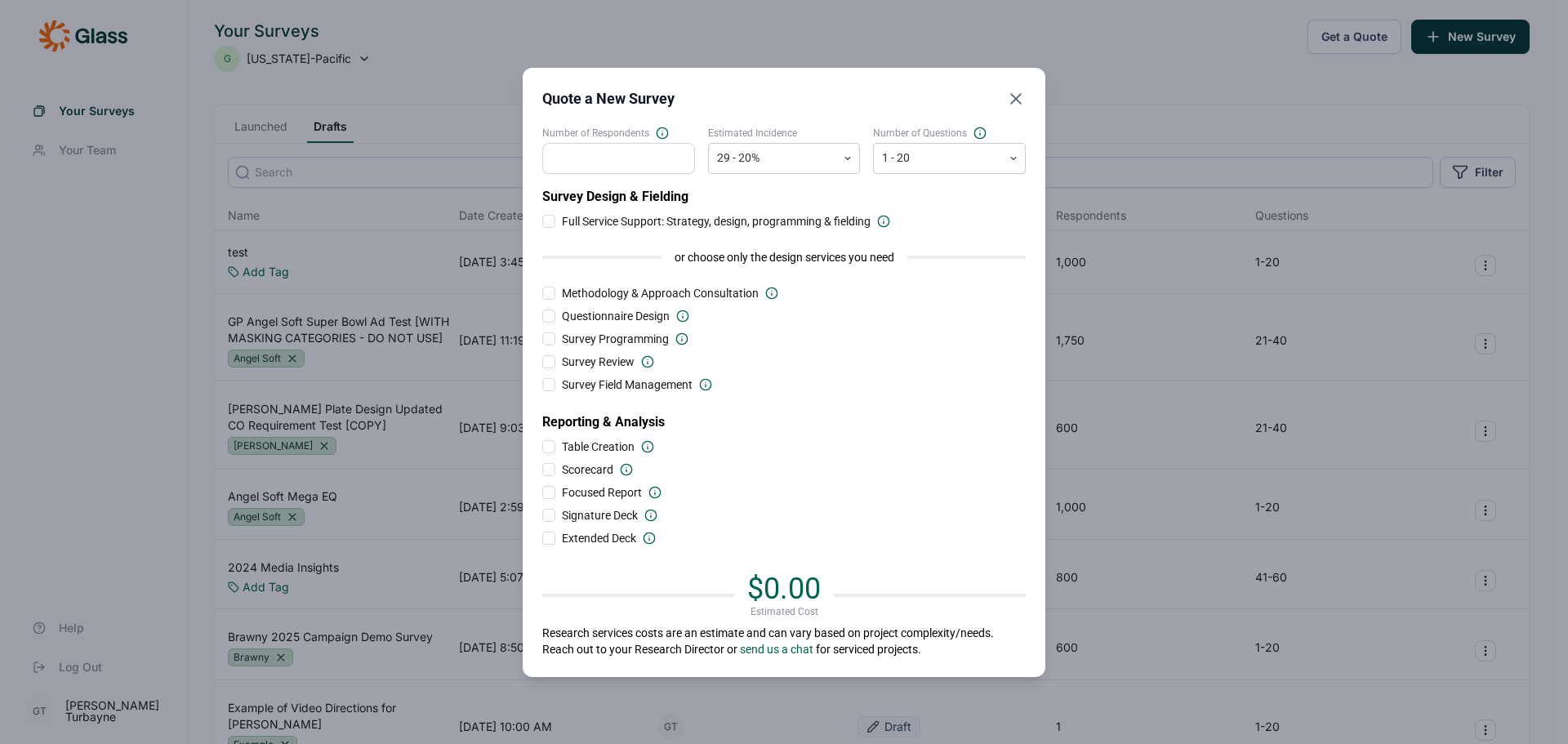
click at [670, 143] on input "Number of Respondents" at bounding box center [618, 158] width 152 height 31
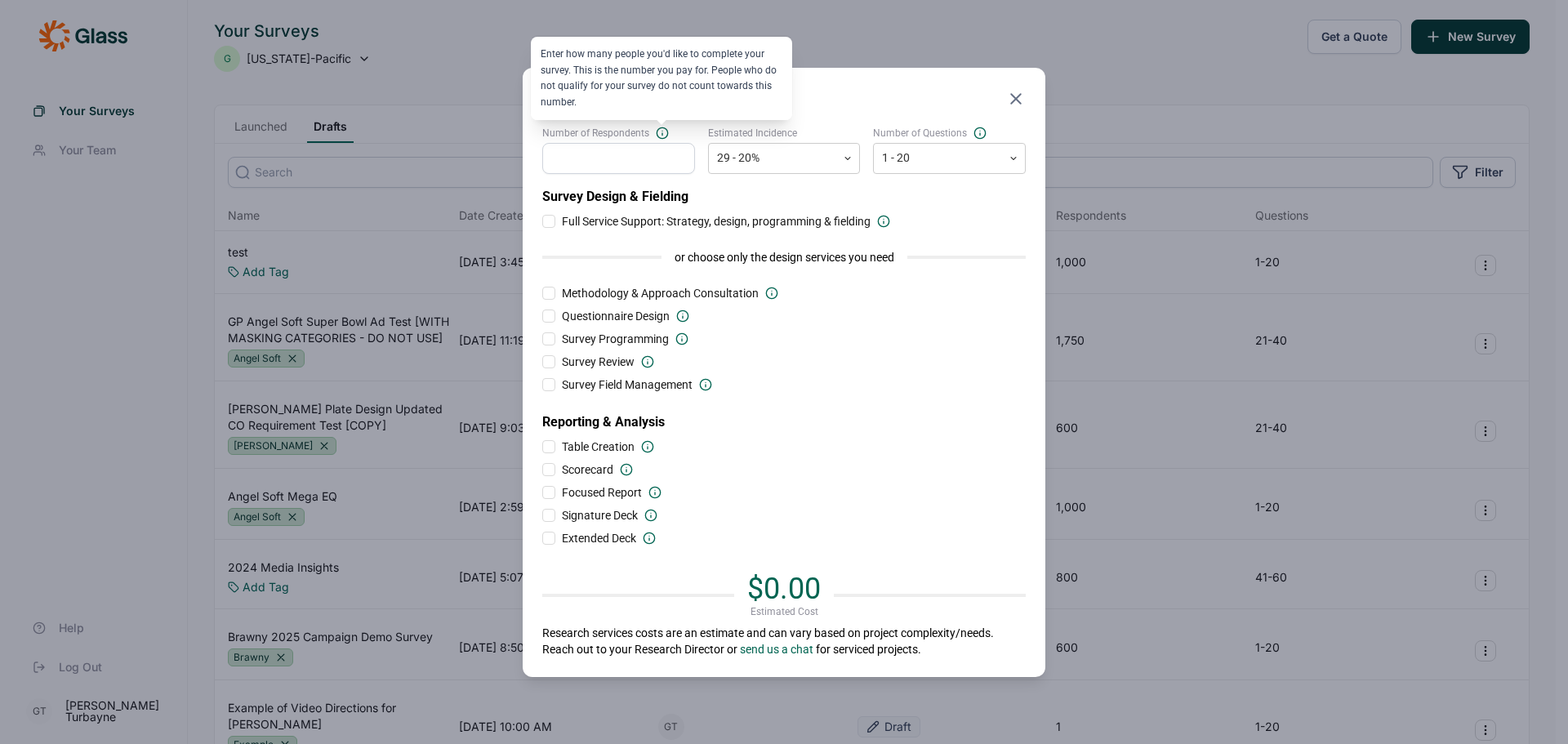
click at [662, 129] on icon at bounding box center [662, 133] width 13 height 13
click at [662, 143] on input "Number of Respondents" at bounding box center [618, 158] width 152 height 31
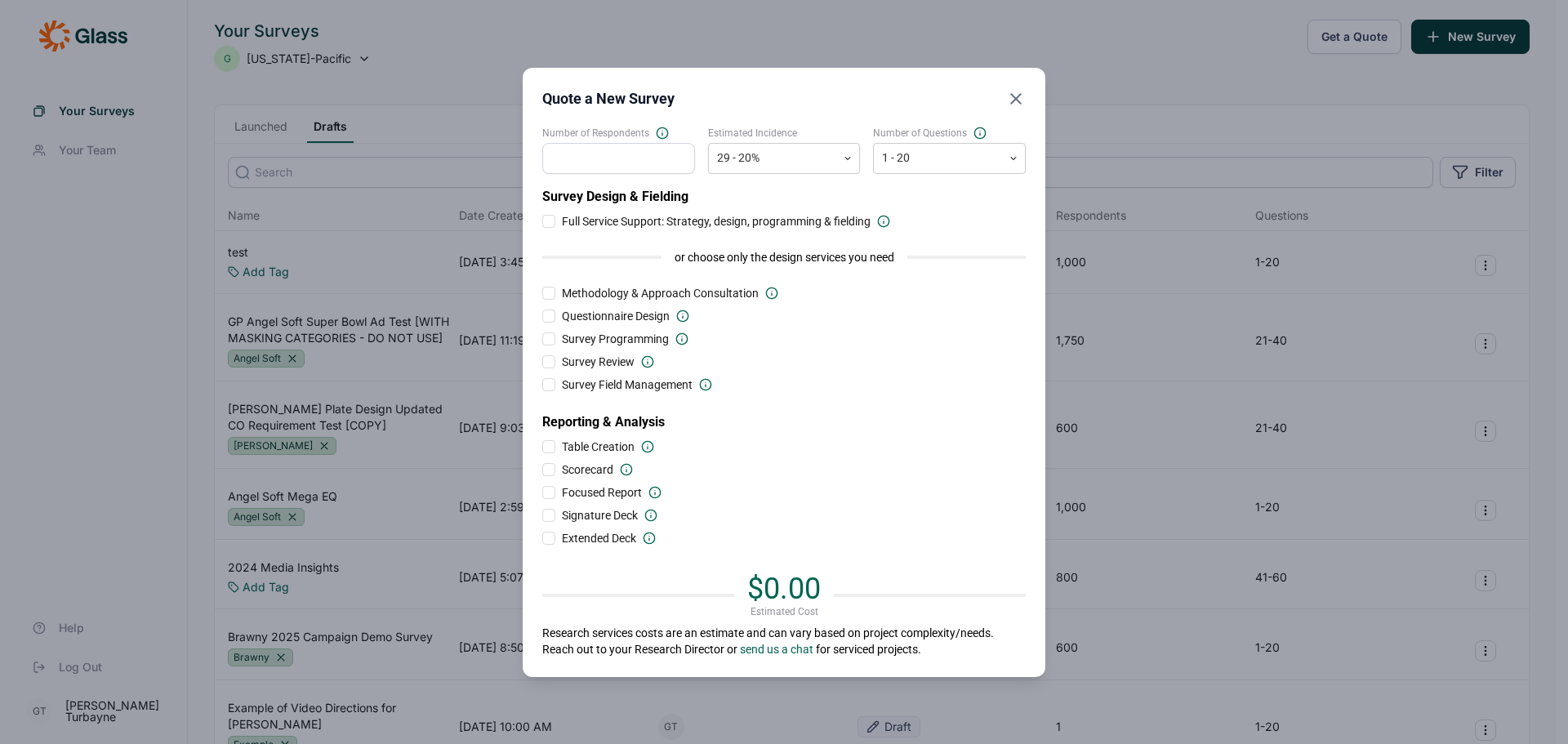
click at [665, 158] on input "Number of Respondents" at bounding box center [618, 158] width 152 height 31
type input "1000"
